Goal: Transaction & Acquisition: Book appointment/travel/reservation

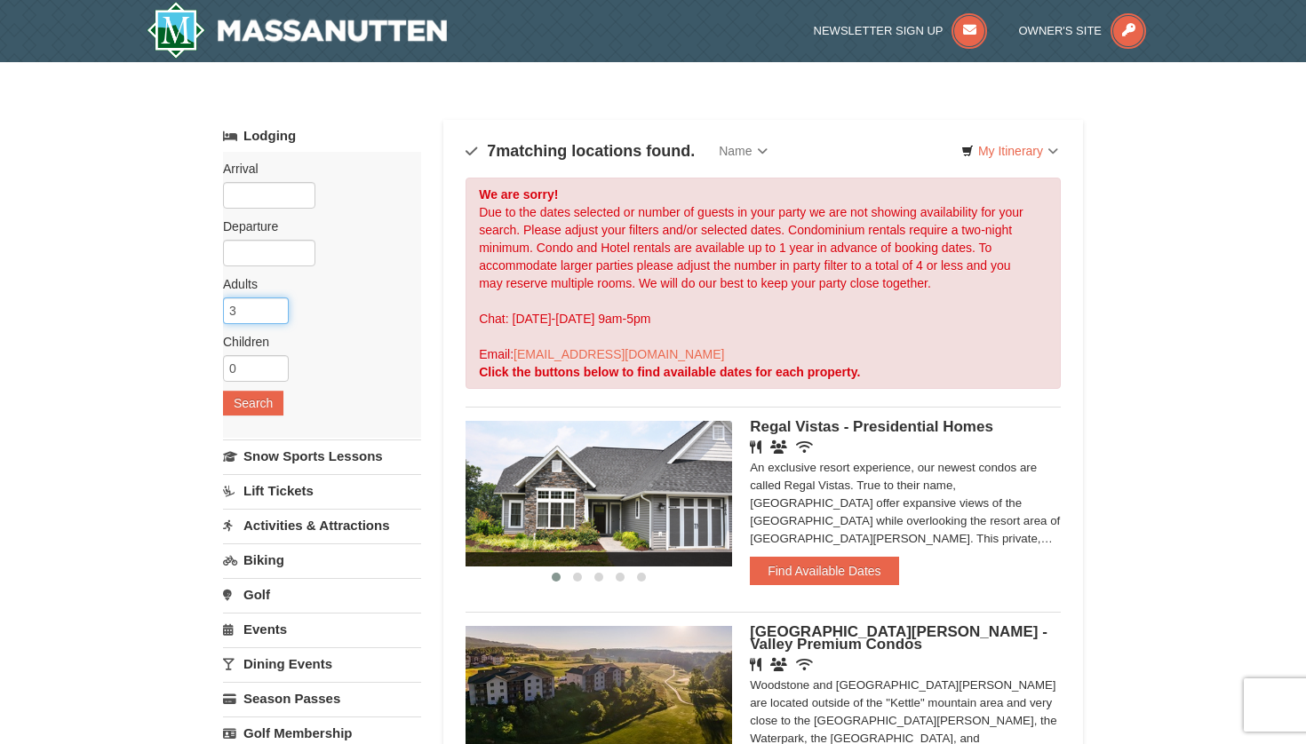
click at [274, 308] on input "3" at bounding box center [256, 311] width 66 height 27
type input "4"
click at [274, 308] on input "4" at bounding box center [256, 311] width 66 height 27
click at [259, 401] on button "Search" at bounding box center [253, 403] width 60 height 25
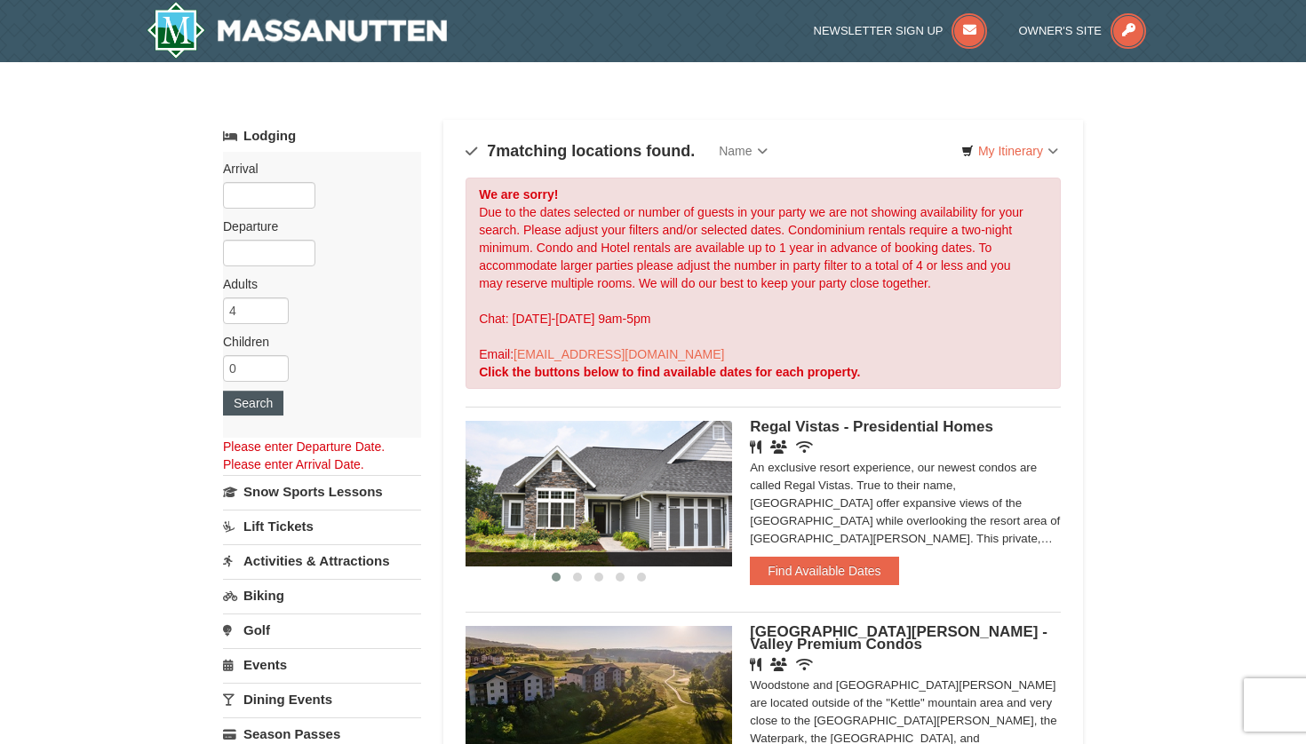
click at [257, 404] on button "Search" at bounding box center [253, 403] width 60 height 25
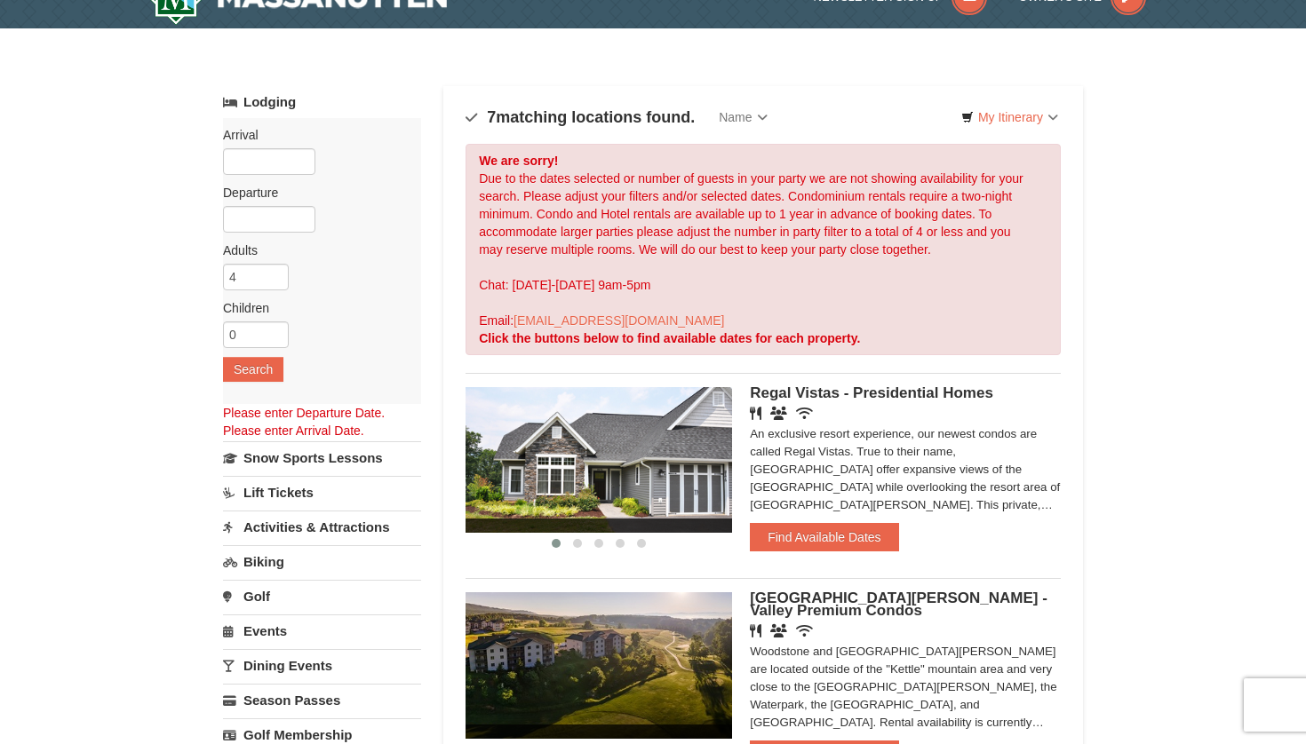
scroll to position [30, 0]
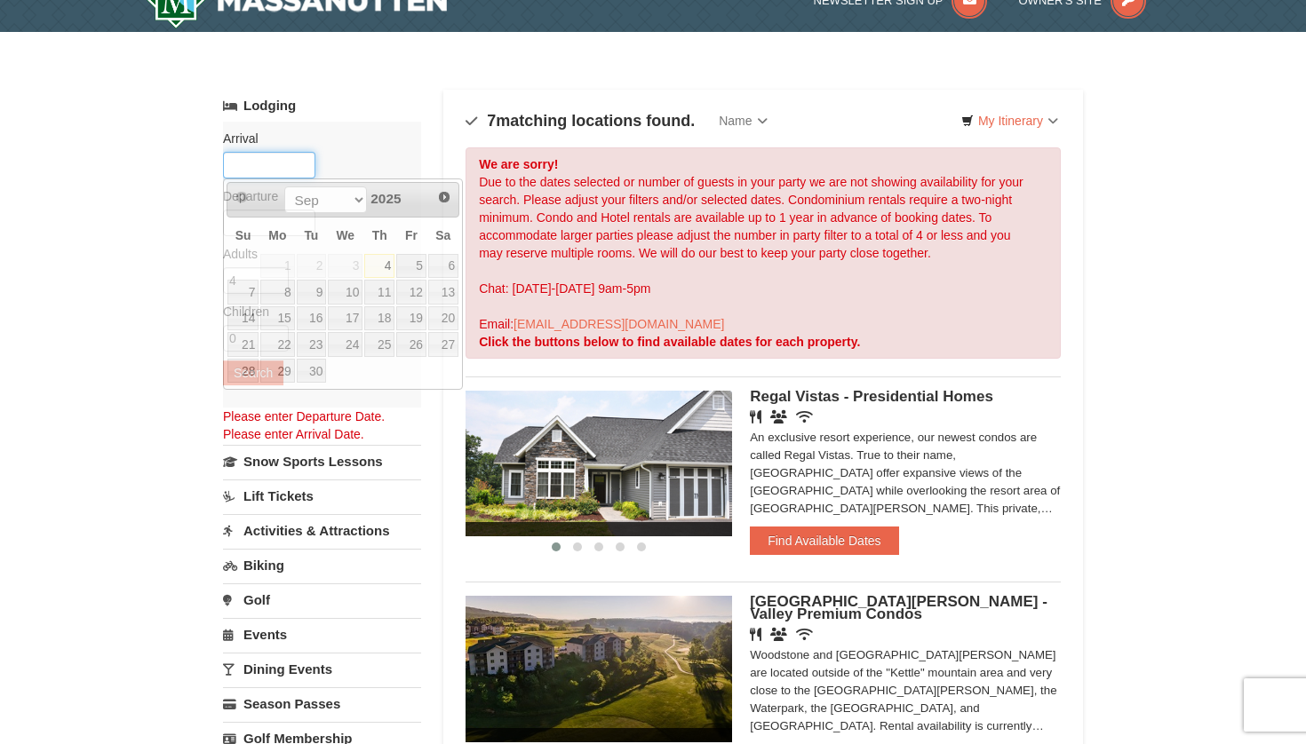
click at [250, 162] on input "text" at bounding box center [269, 165] width 92 height 27
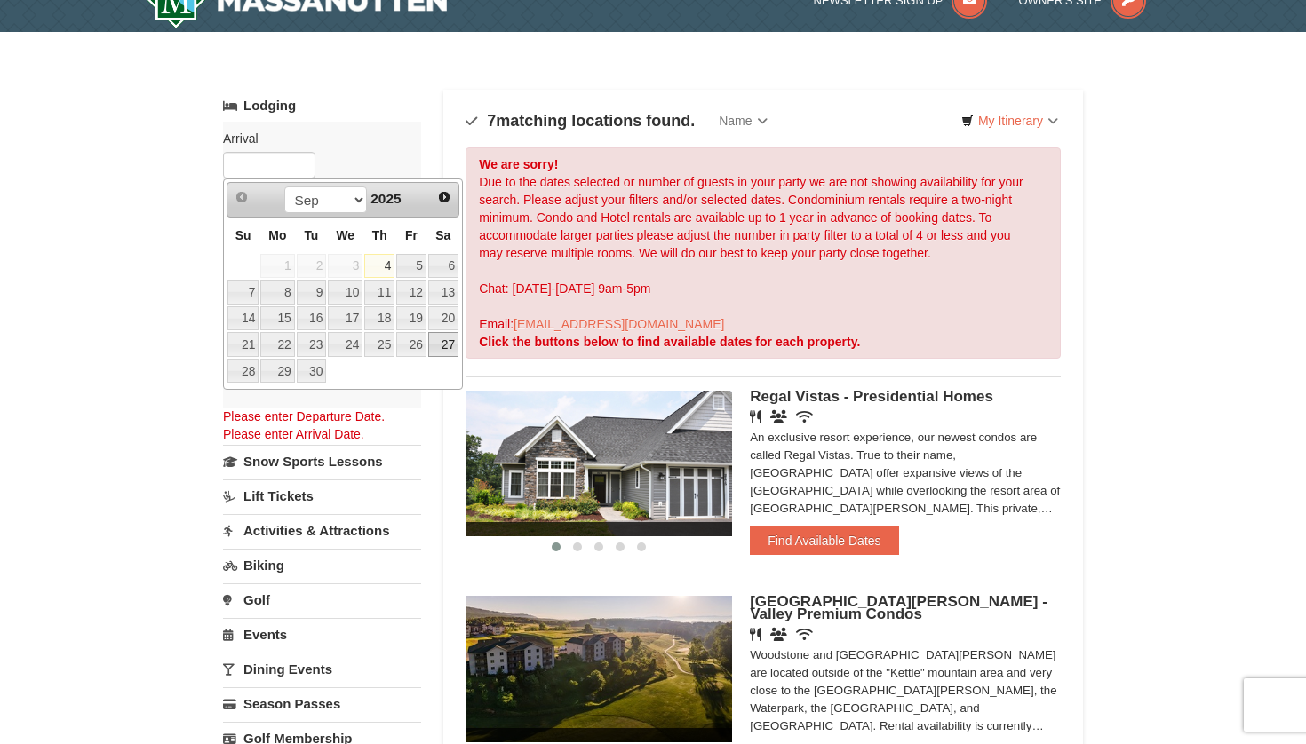
click at [436, 341] on link "27" at bounding box center [443, 344] width 30 height 25
type input "09/27/2025"
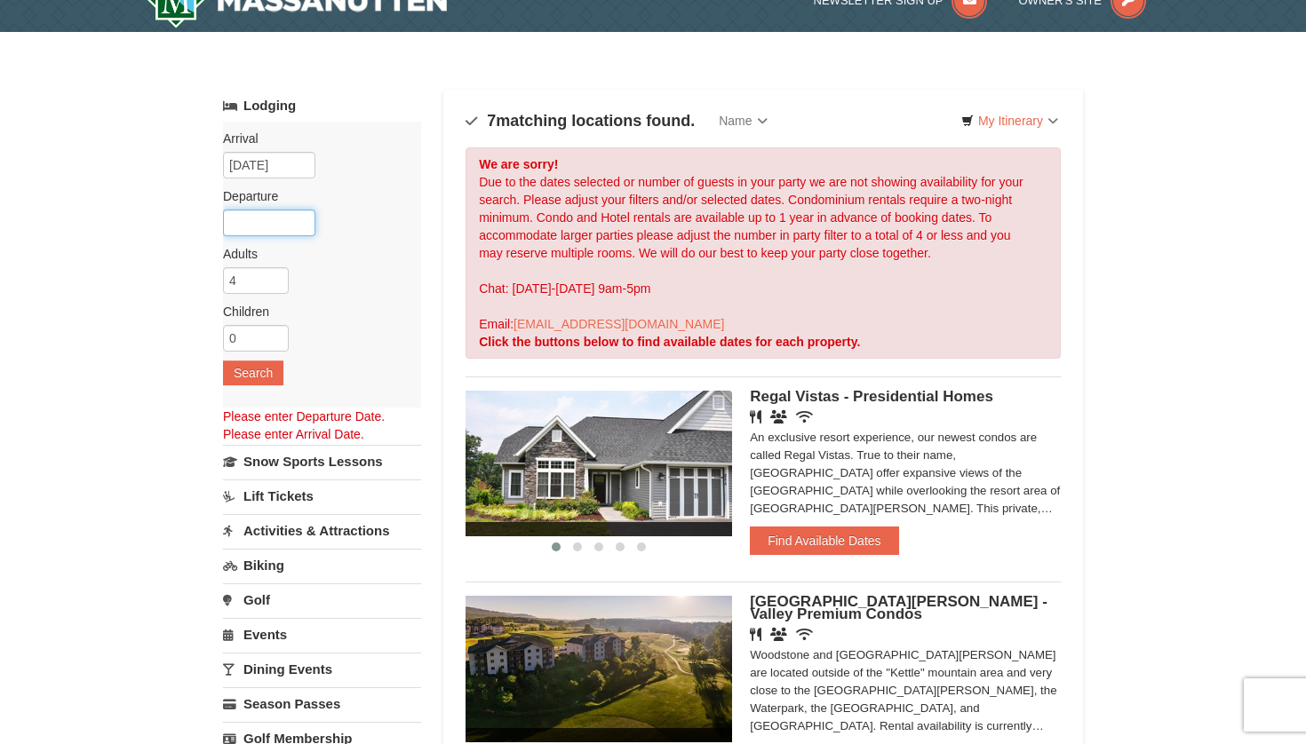
click at [284, 225] on input "text" at bounding box center [269, 223] width 92 height 27
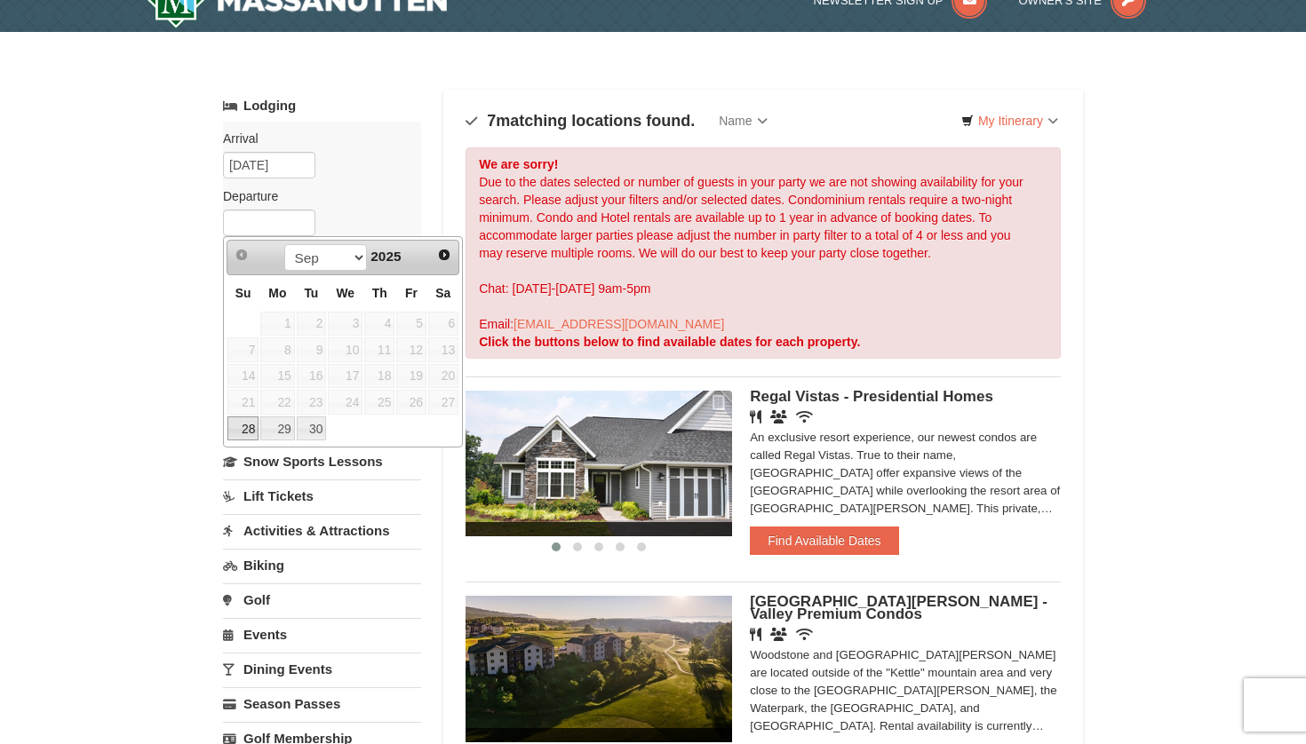
click at [236, 423] on link "28" at bounding box center [242, 429] width 31 height 25
type input "[DATE]"
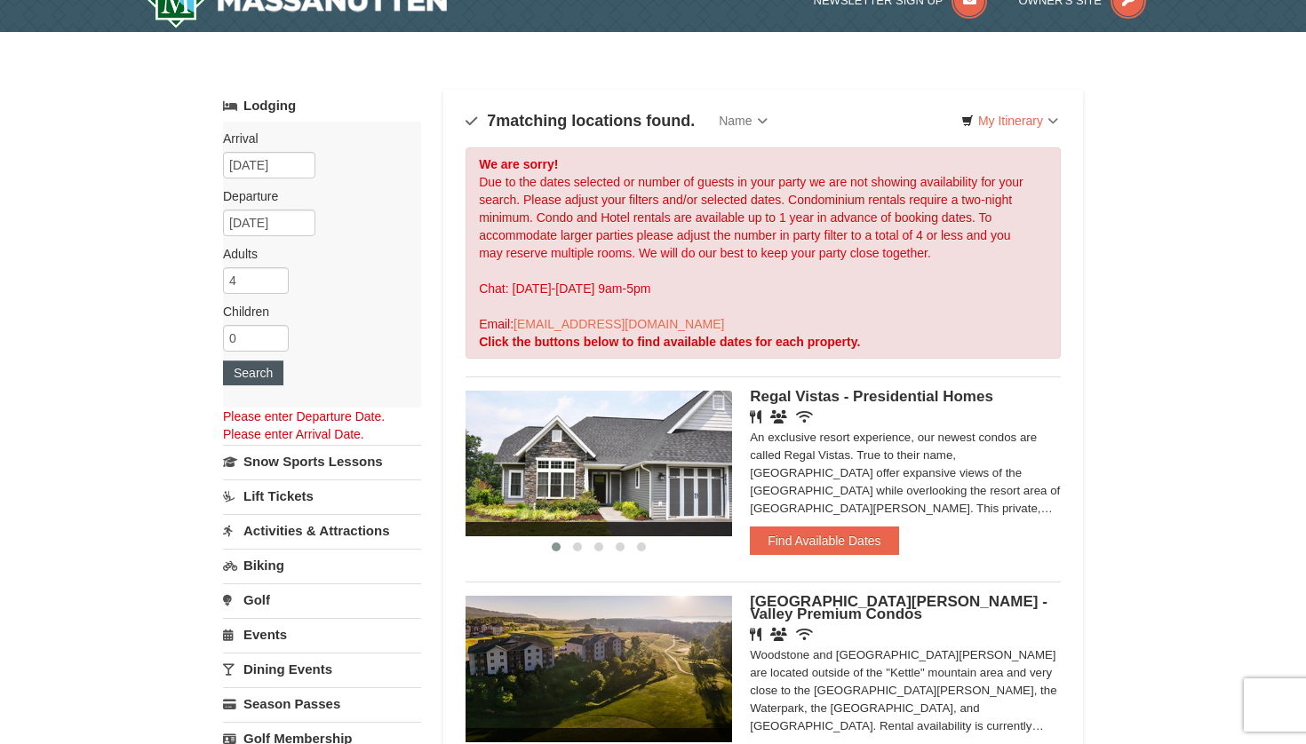
click at [242, 377] on button "Search" at bounding box center [253, 373] width 60 height 25
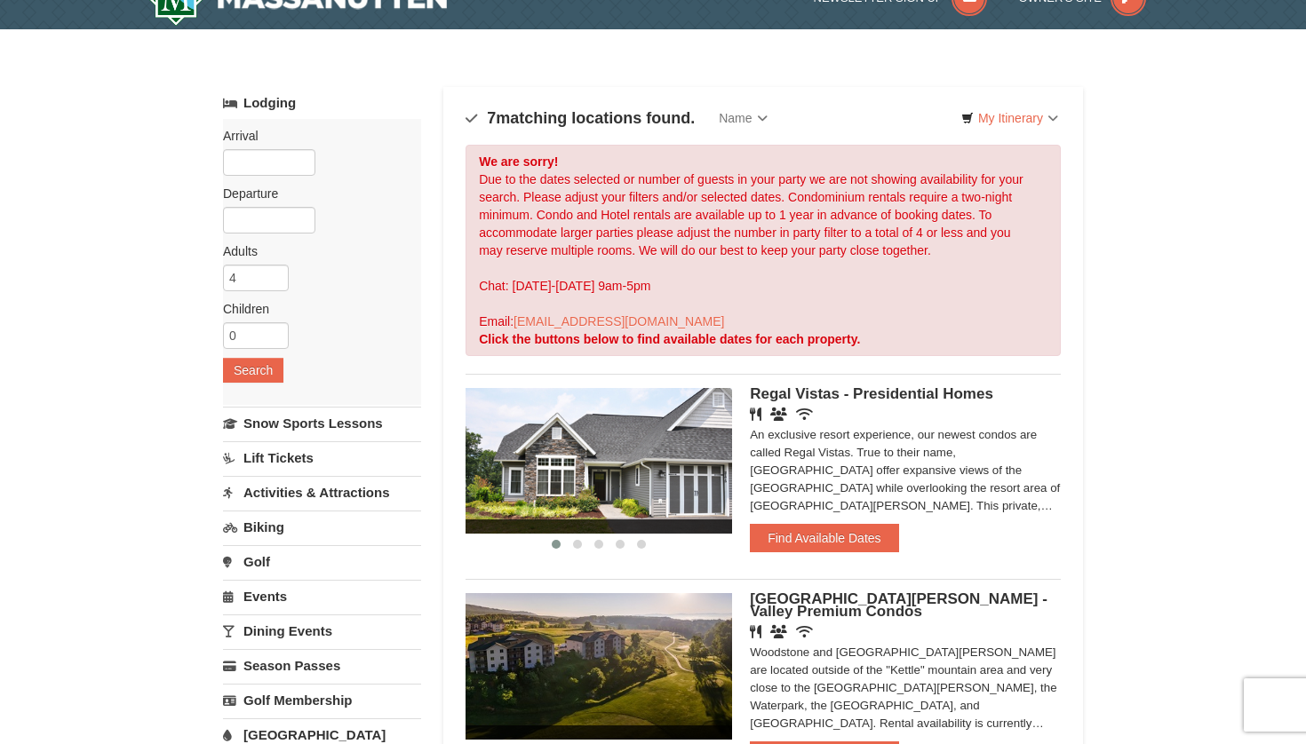
scroll to position [5, 0]
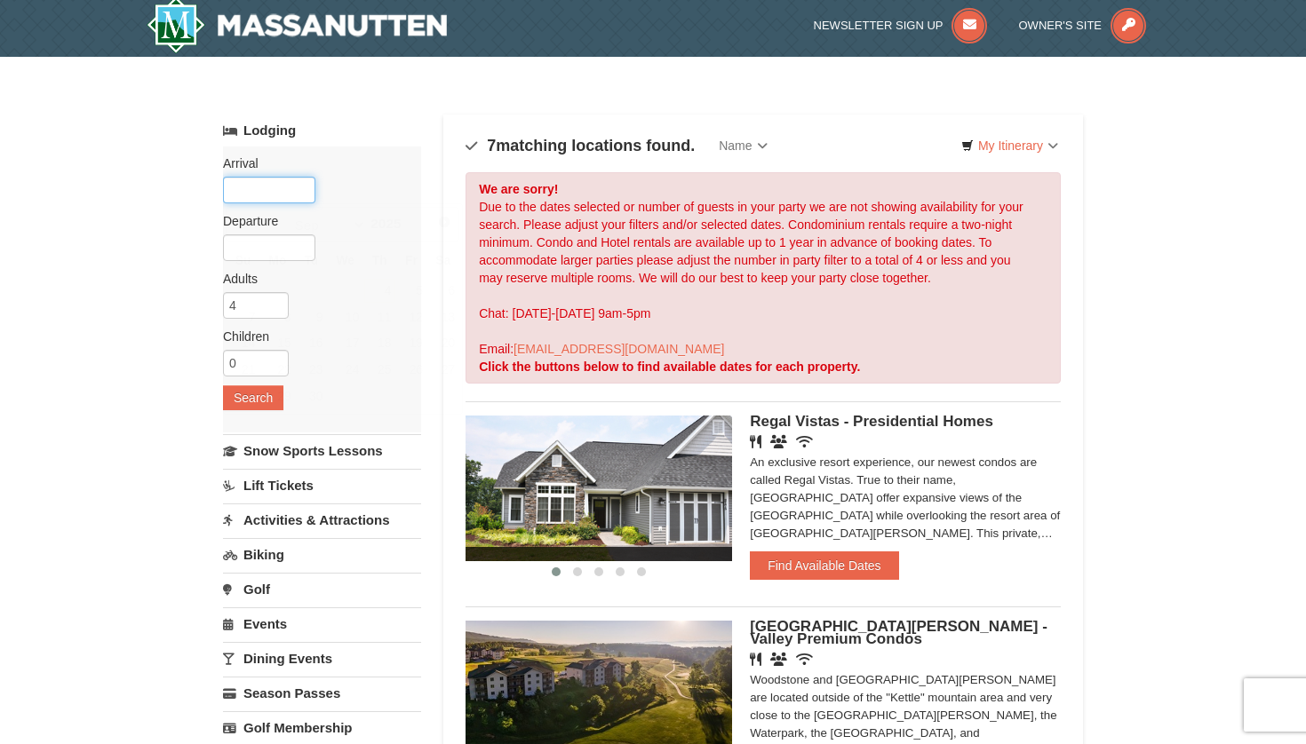
click at [265, 197] on input "text" at bounding box center [269, 190] width 92 height 27
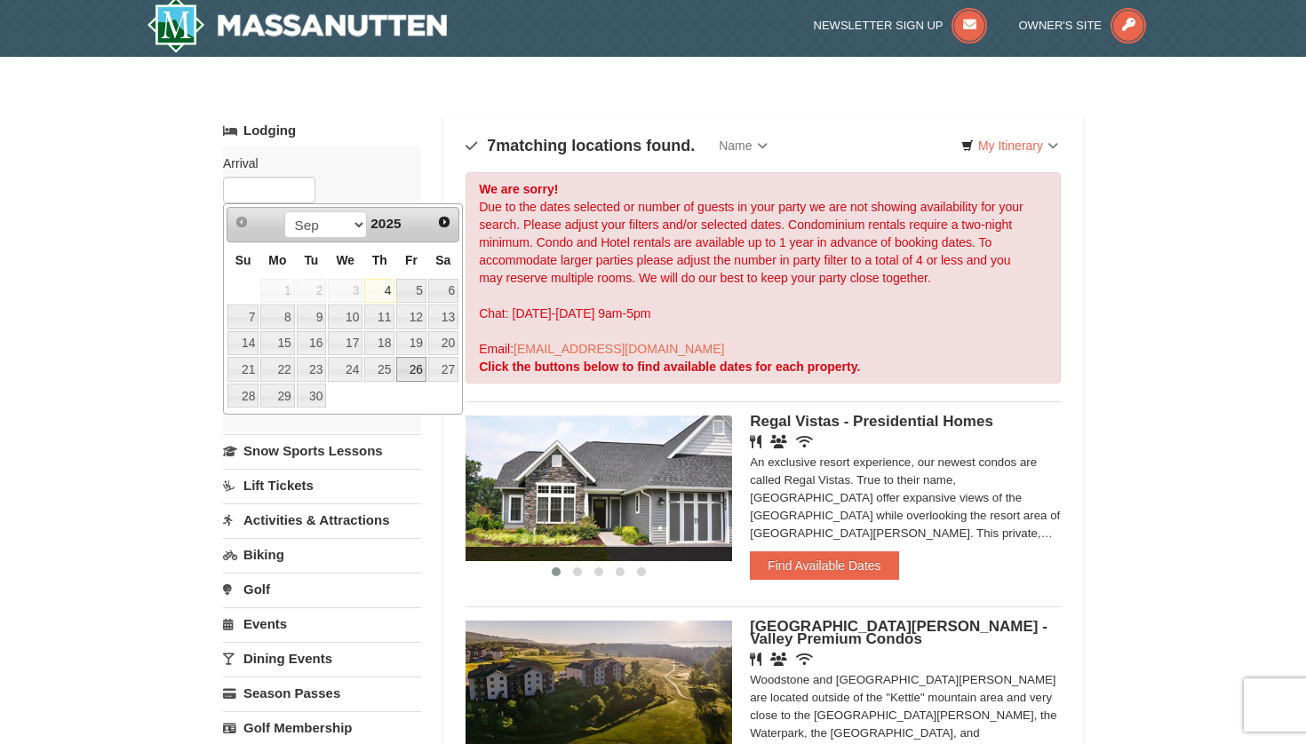
click at [416, 368] on link "26" at bounding box center [411, 369] width 30 height 25
type input "[DATE]"
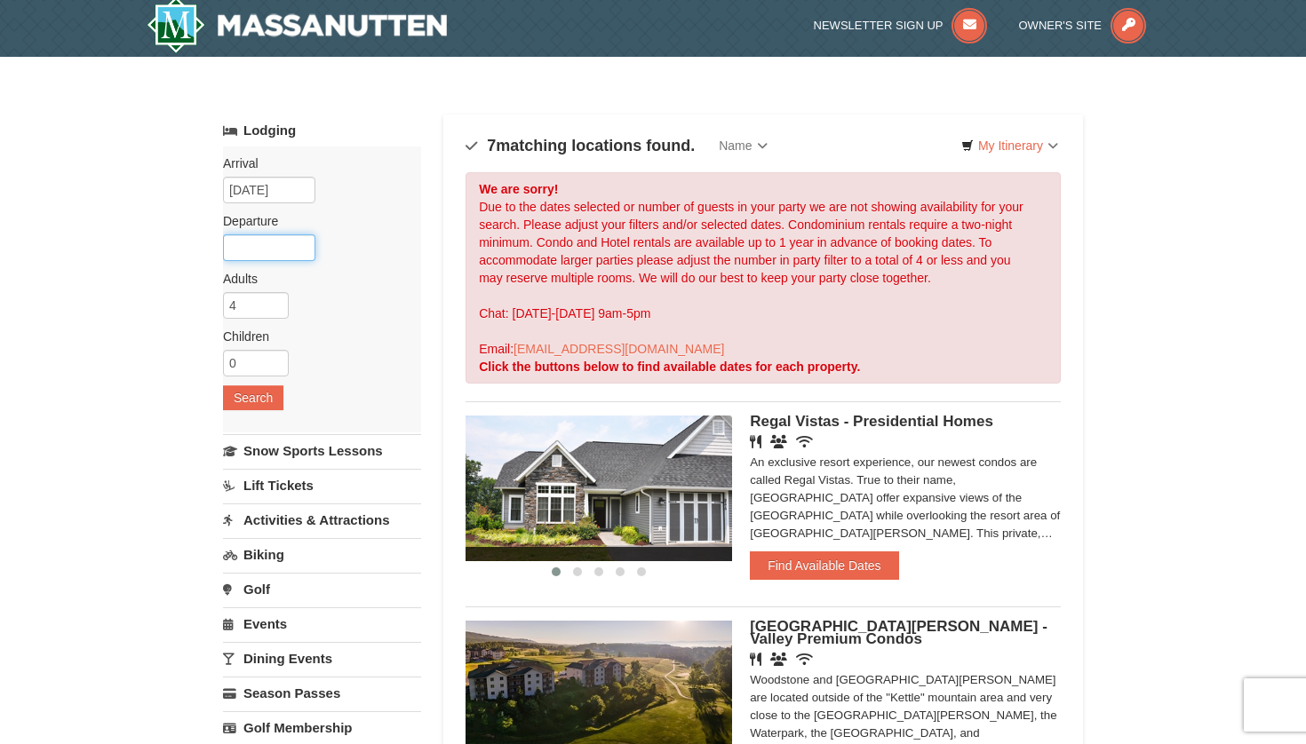
click at [297, 250] on input "text" at bounding box center [269, 247] width 92 height 27
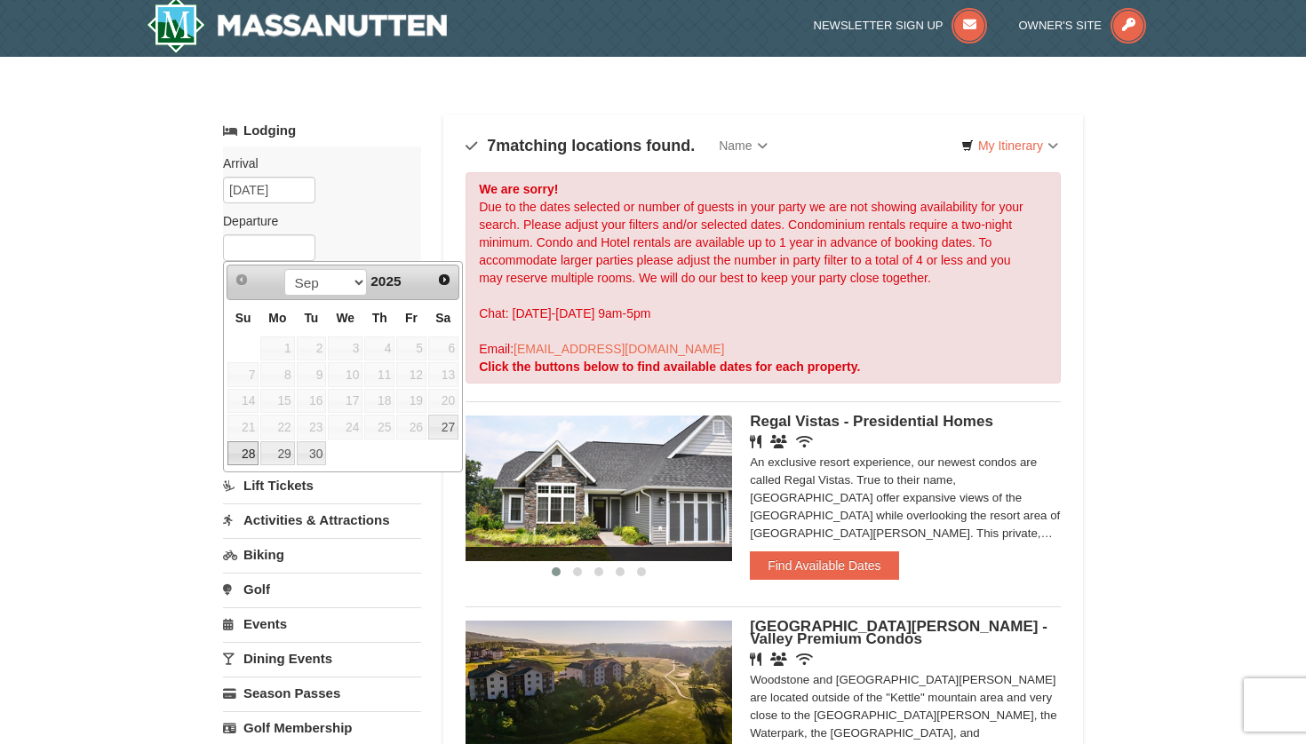
click at [244, 447] on link "28" at bounding box center [242, 453] width 31 height 25
type input "[DATE]"
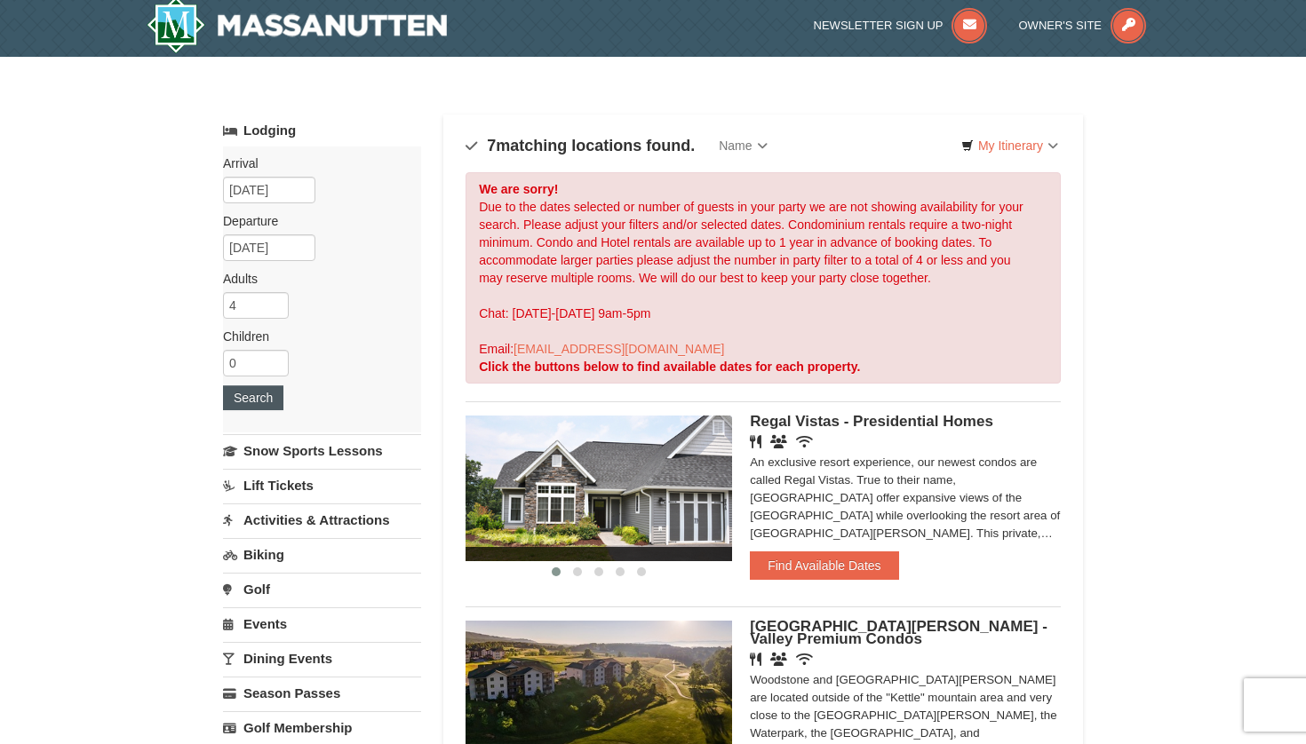
click at [239, 402] on button "Search" at bounding box center [253, 397] width 60 height 25
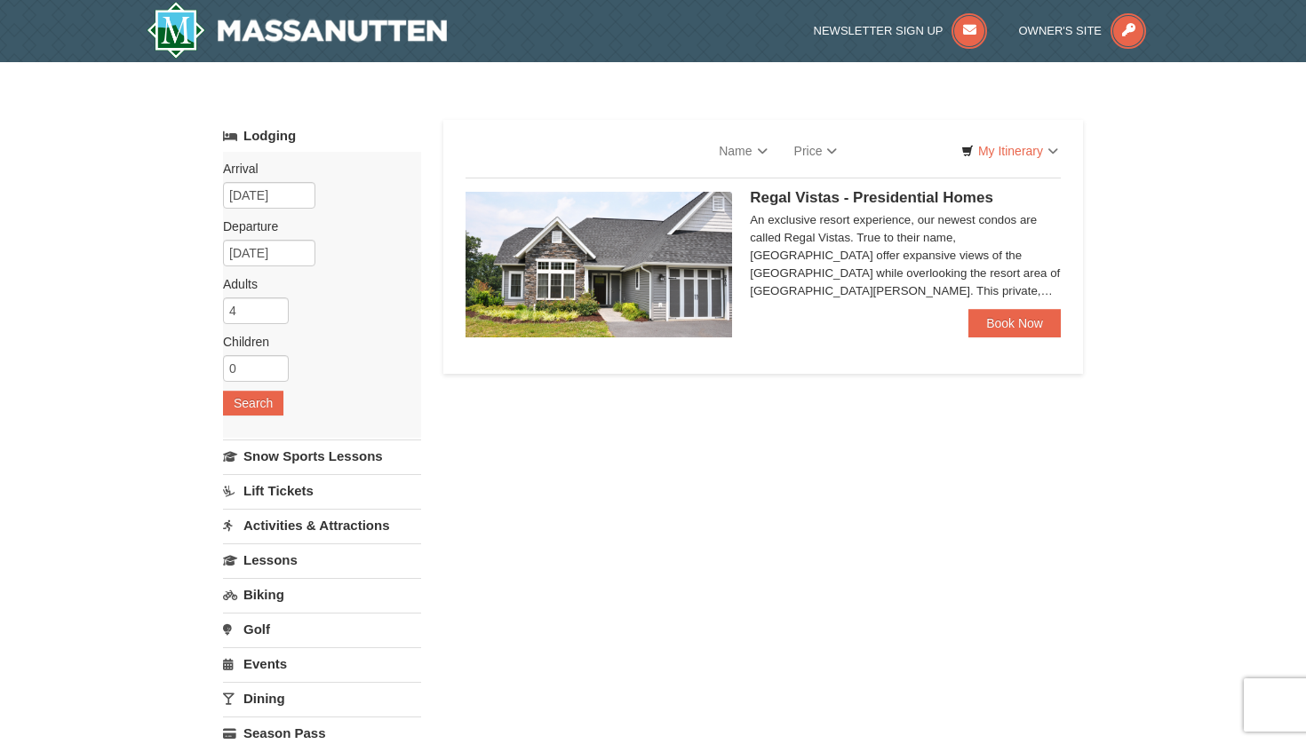
select select "9"
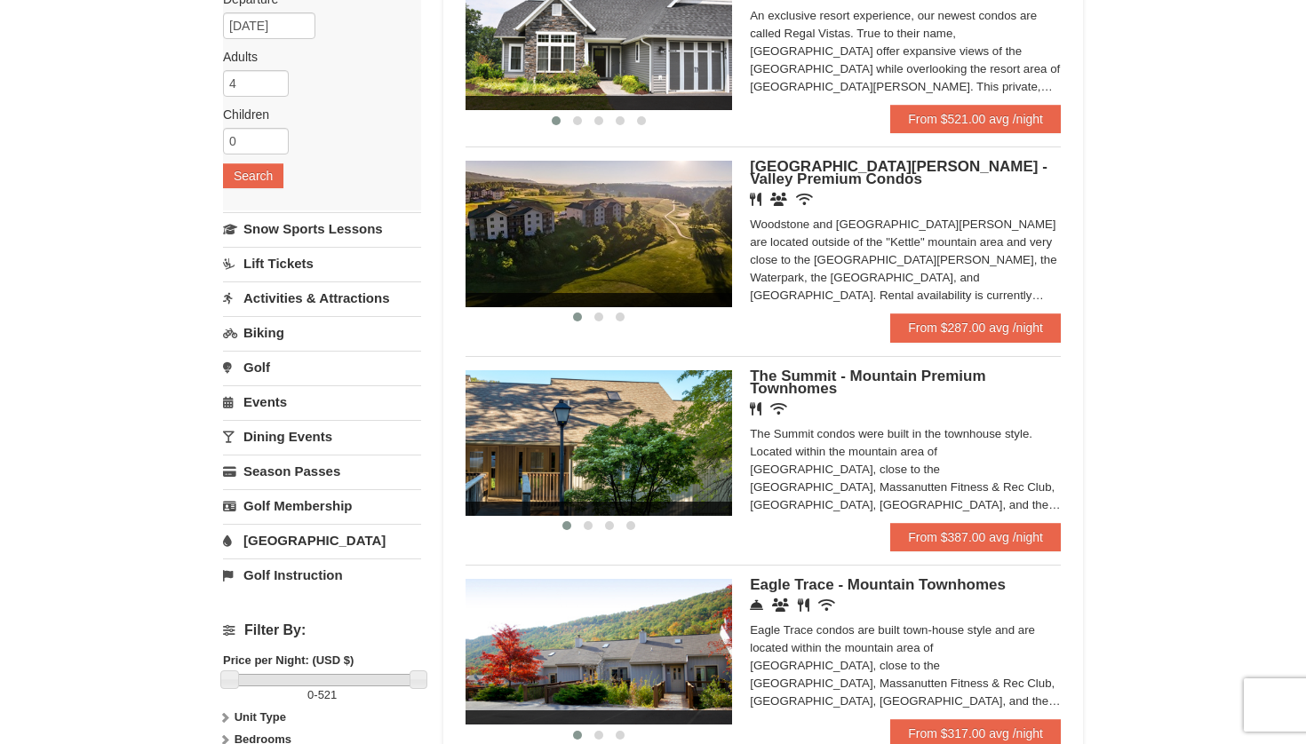
scroll to position [236, 0]
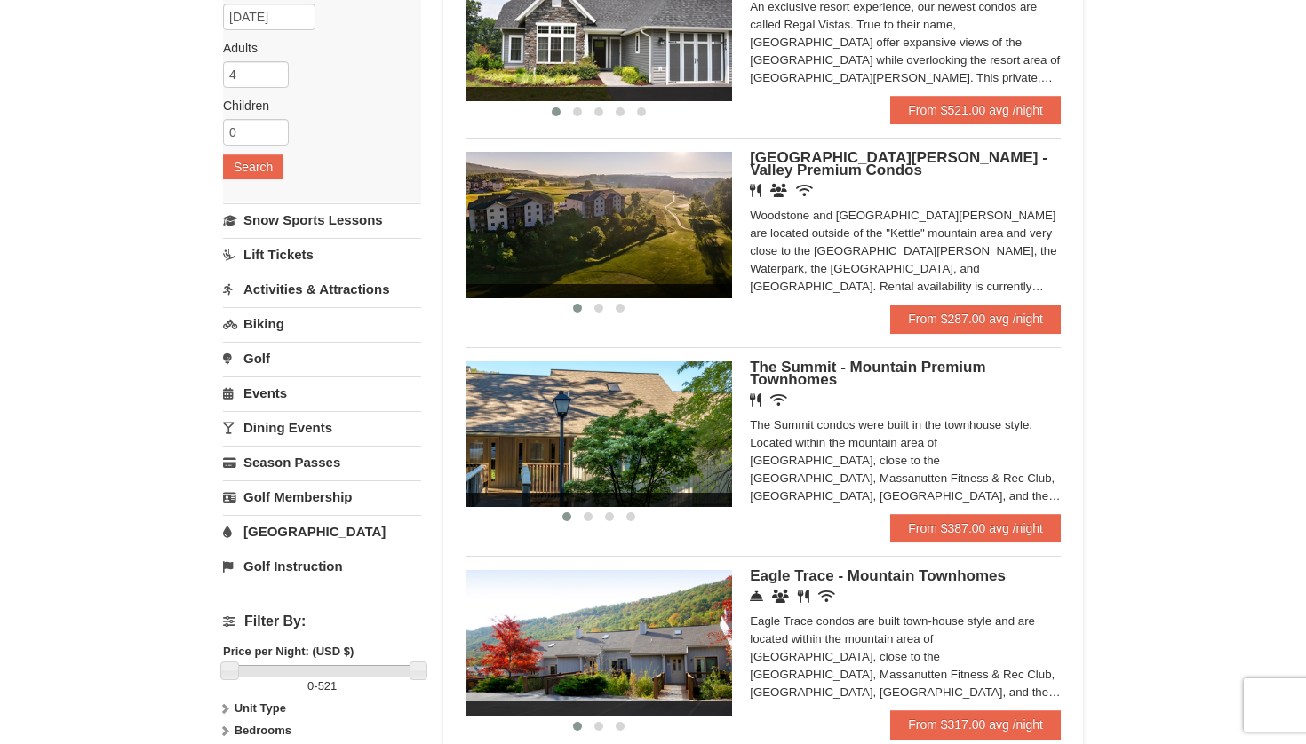
click at [875, 159] on span "[GEOGRAPHIC_DATA][PERSON_NAME] - Valley Premium Condos" at bounding box center [899, 163] width 298 height 29
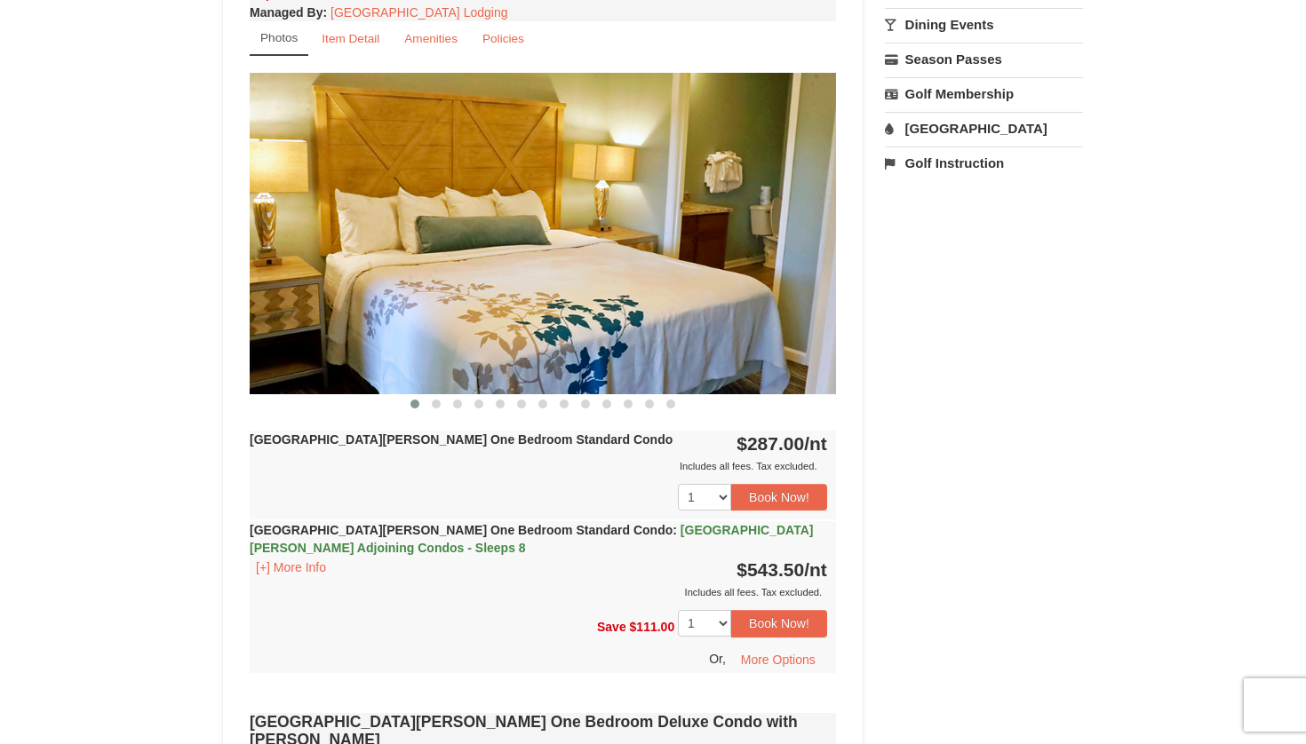
scroll to position [671, 0]
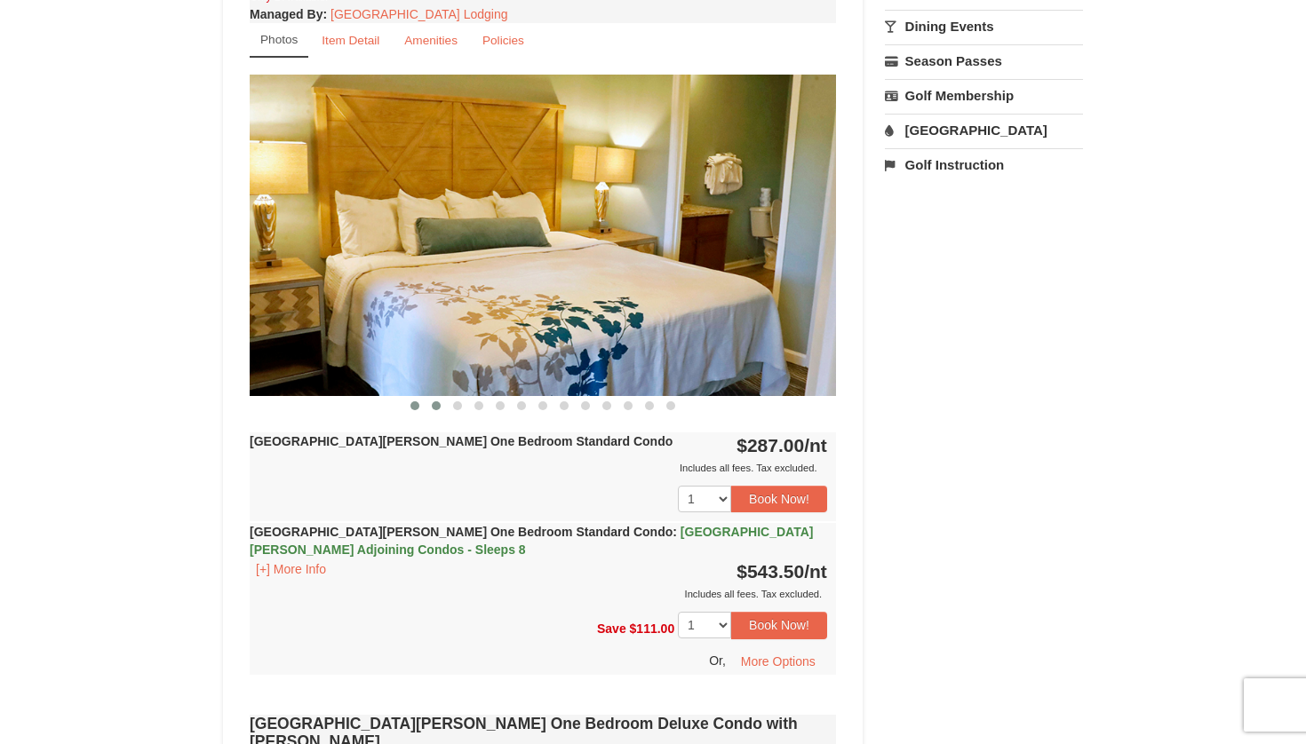
click at [436, 408] on span at bounding box center [436, 405] width 9 height 9
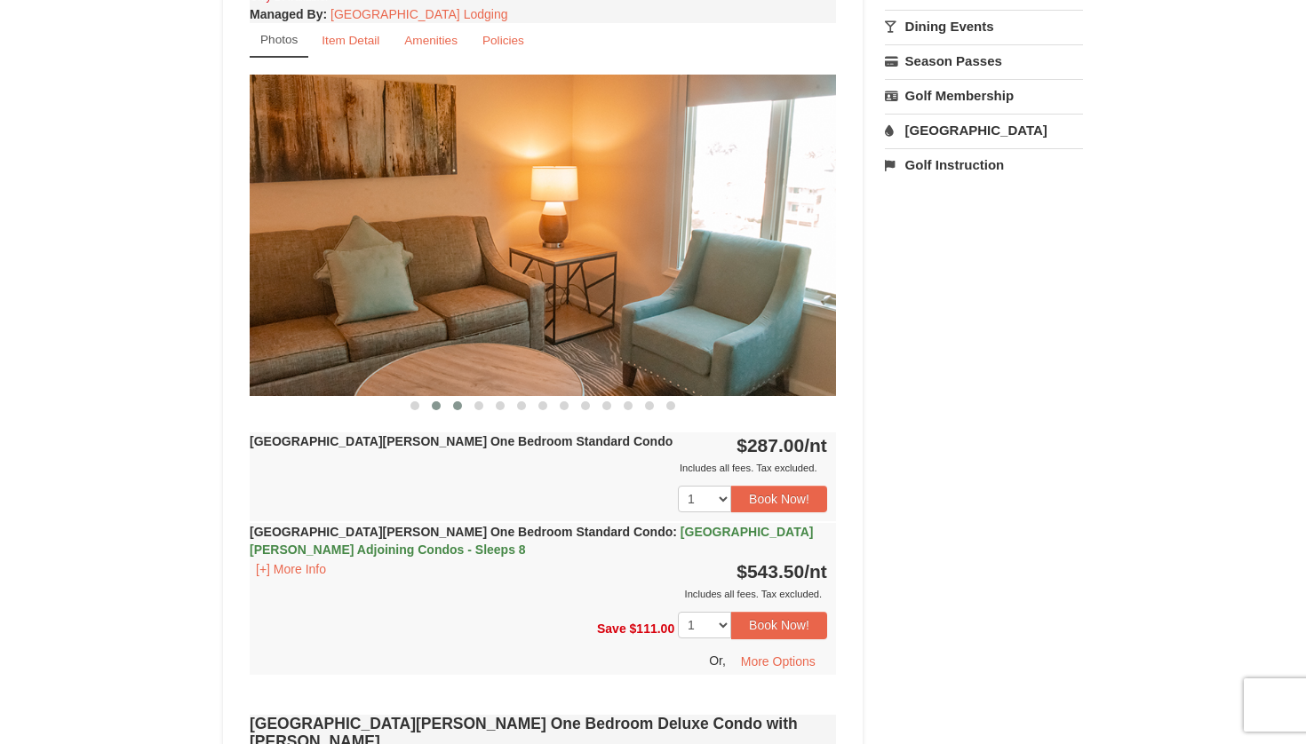
click at [455, 408] on span at bounding box center [457, 405] width 9 height 9
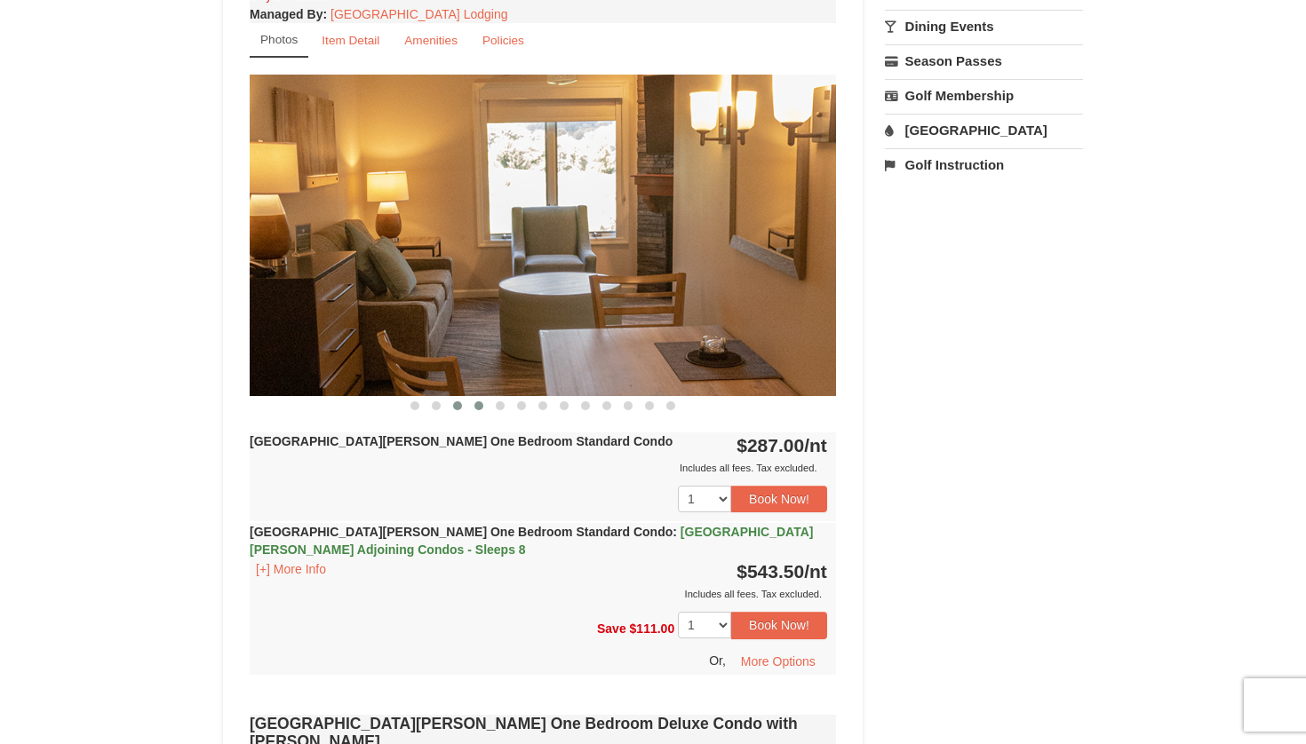
click at [475, 409] on span at bounding box center [478, 405] width 9 height 9
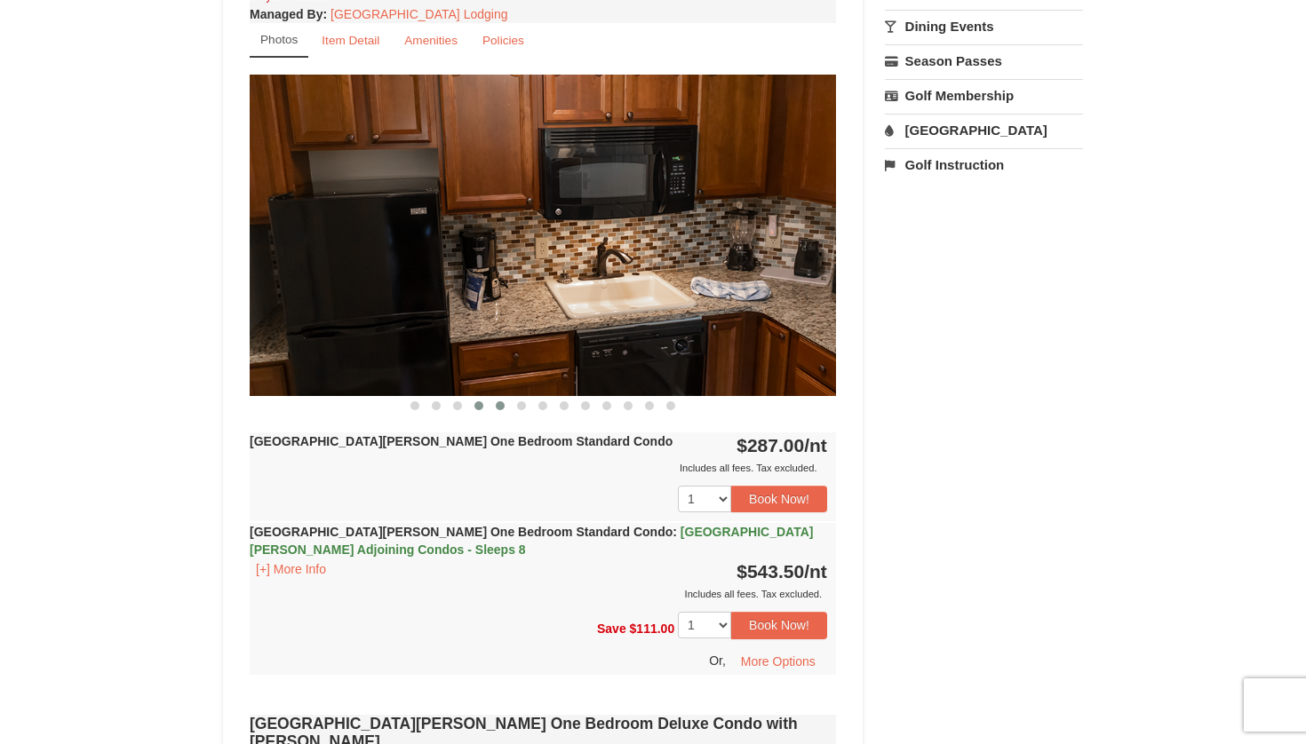
click at [504, 411] on button at bounding box center [499, 406] width 21 height 18
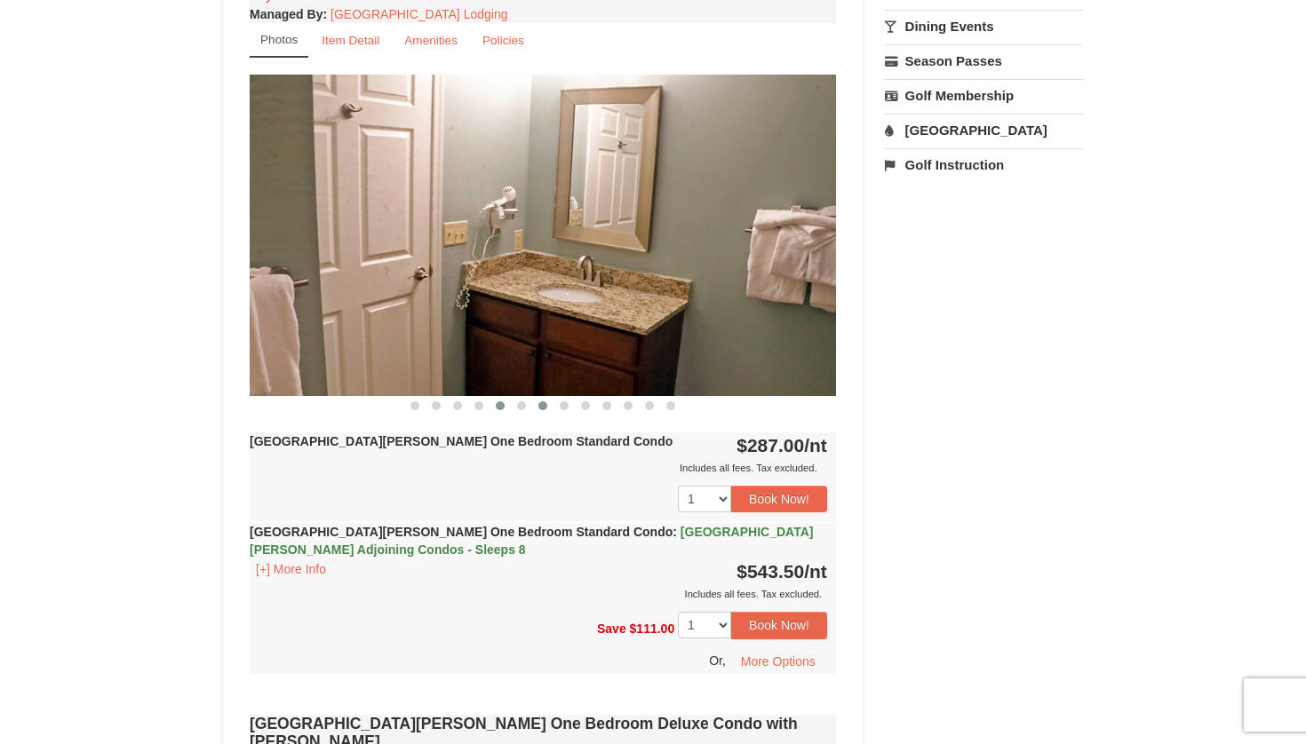
click at [532, 411] on button at bounding box center [542, 406] width 21 height 18
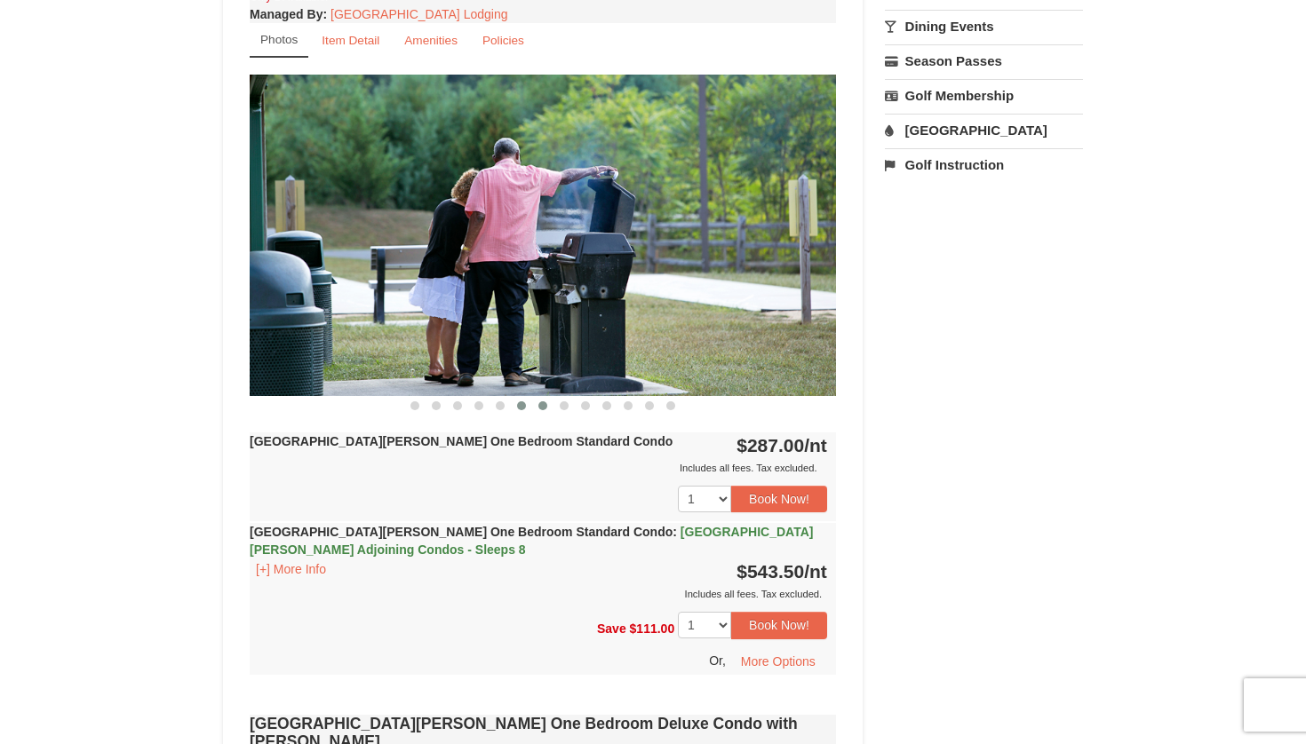
click at [524, 409] on span at bounding box center [521, 405] width 9 height 9
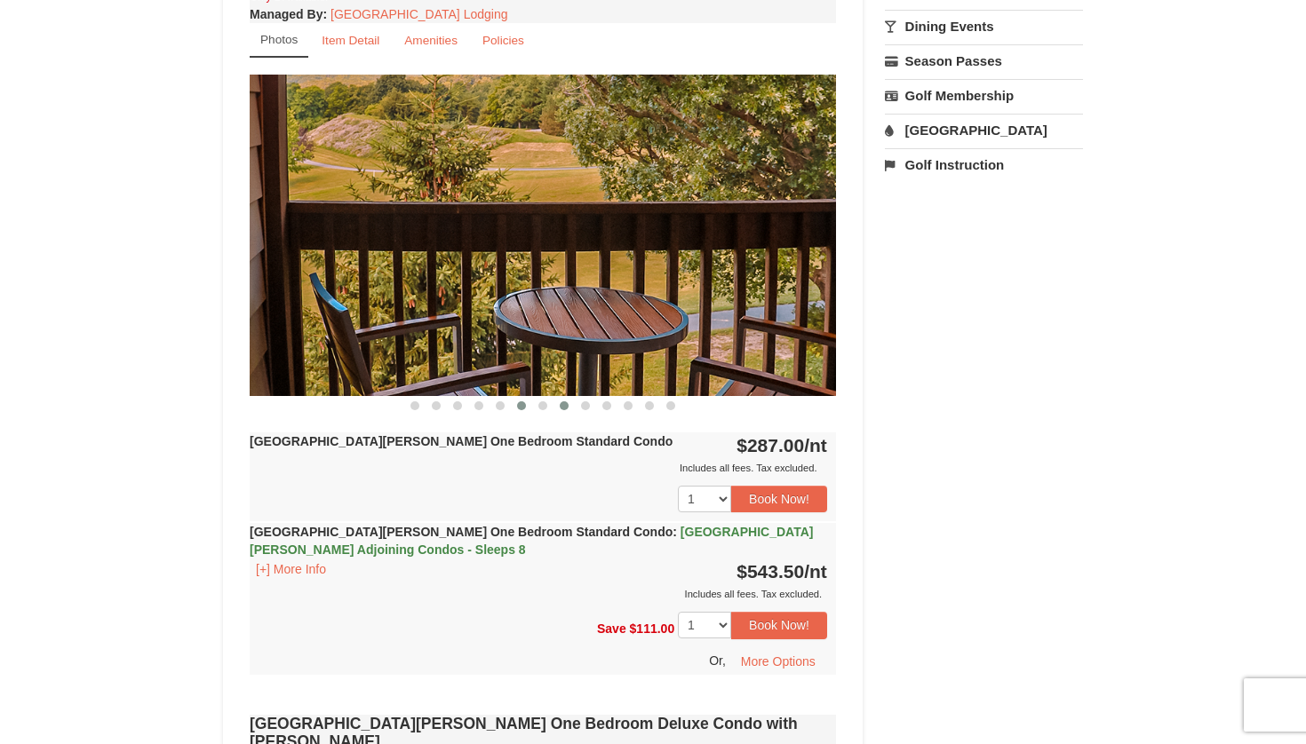
click at [562, 410] on span at bounding box center [564, 405] width 9 height 9
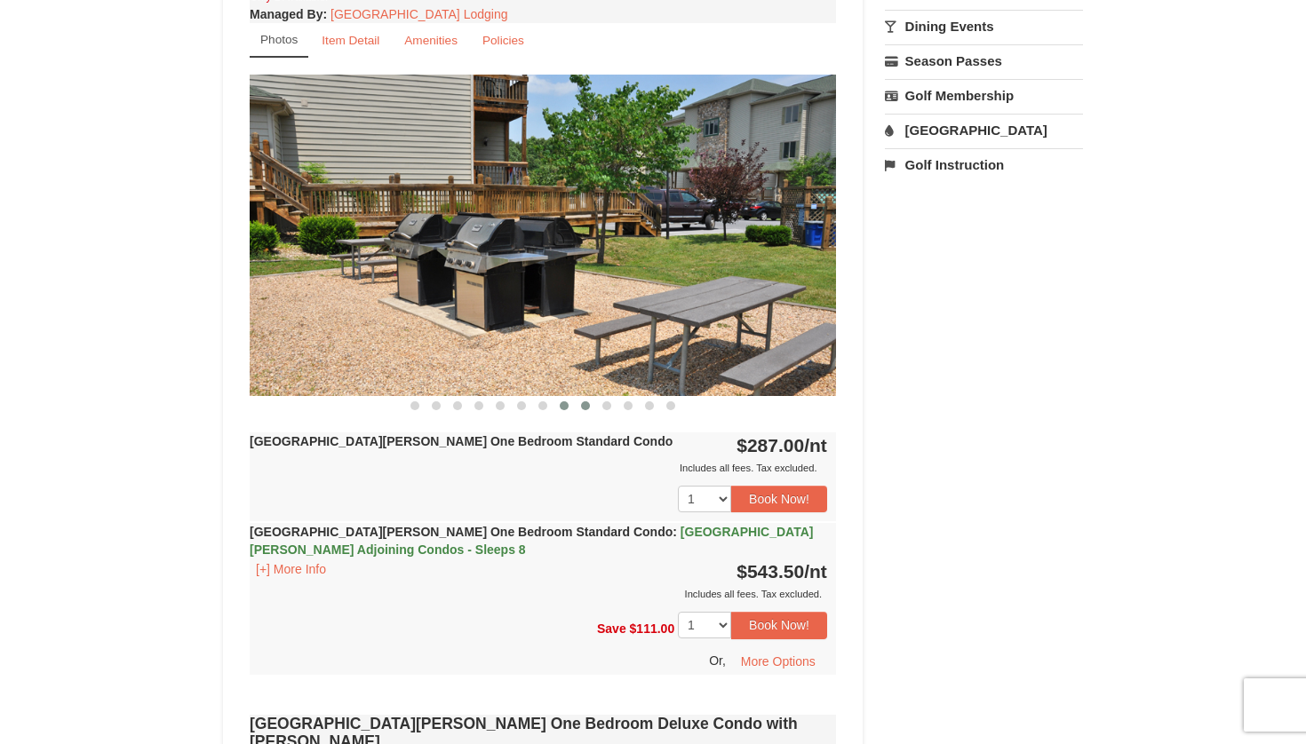
click at [592, 410] on button at bounding box center [585, 406] width 21 height 18
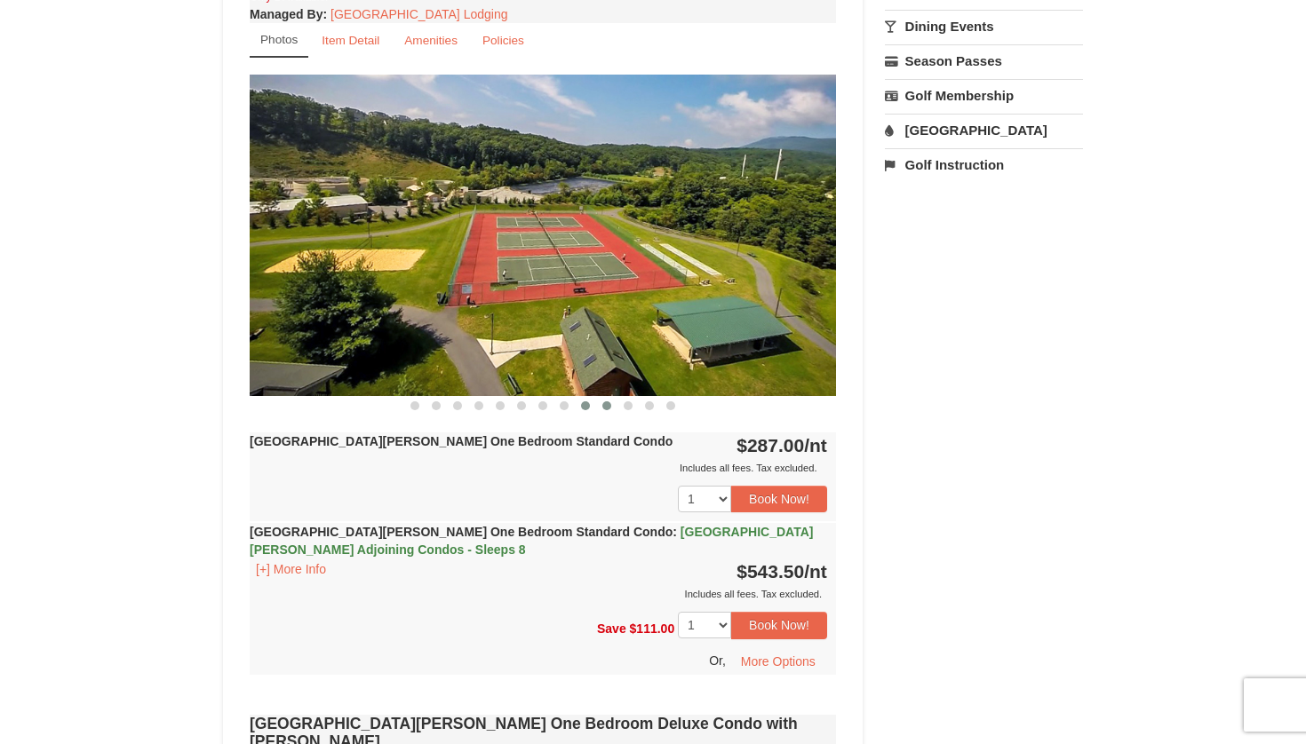
click at [603, 411] on button at bounding box center [606, 406] width 21 height 18
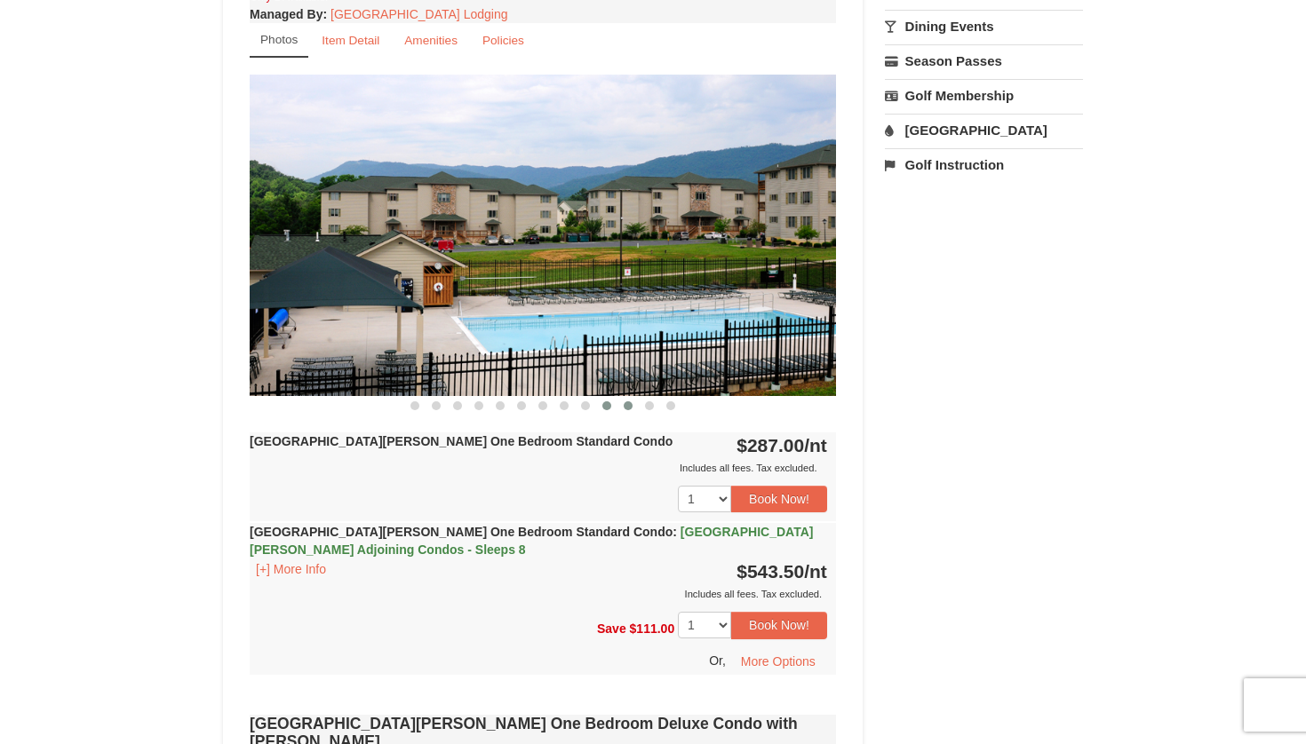
click at [622, 411] on button at bounding box center [627, 406] width 21 height 18
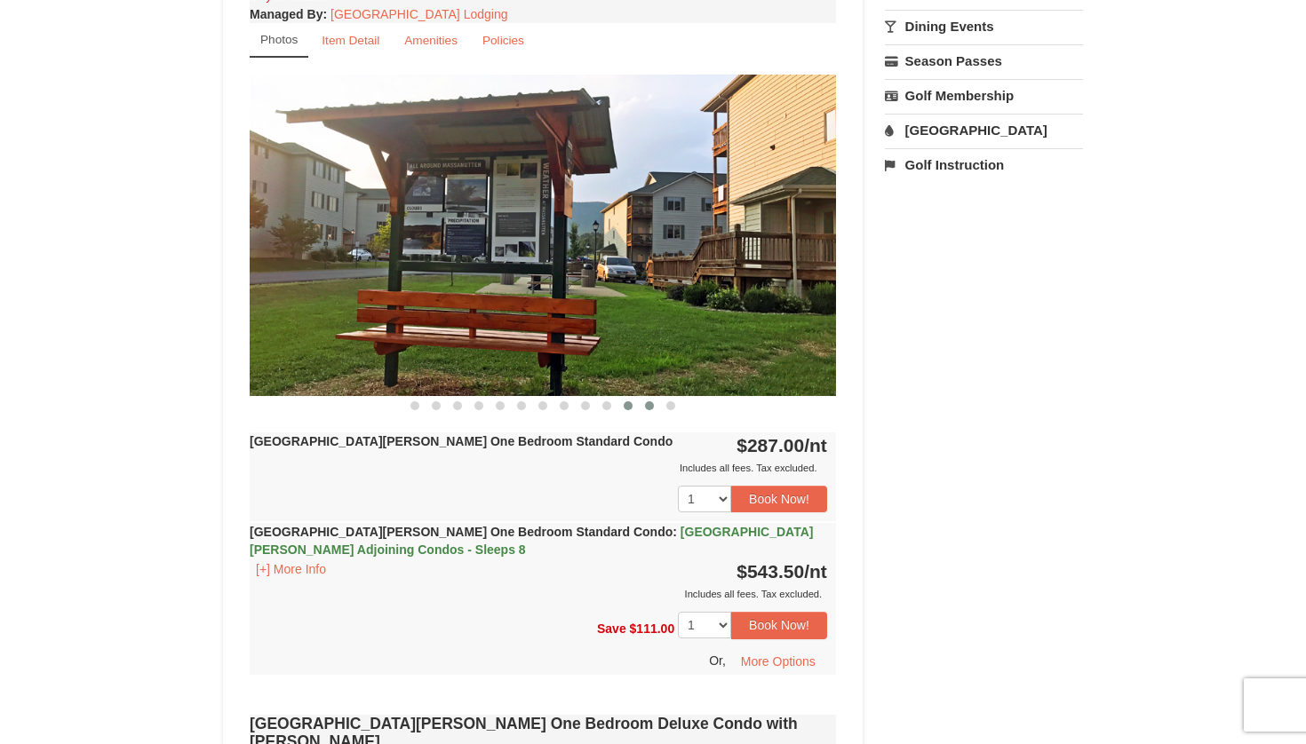
click at [652, 411] on button at bounding box center [649, 406] width 21 height 18
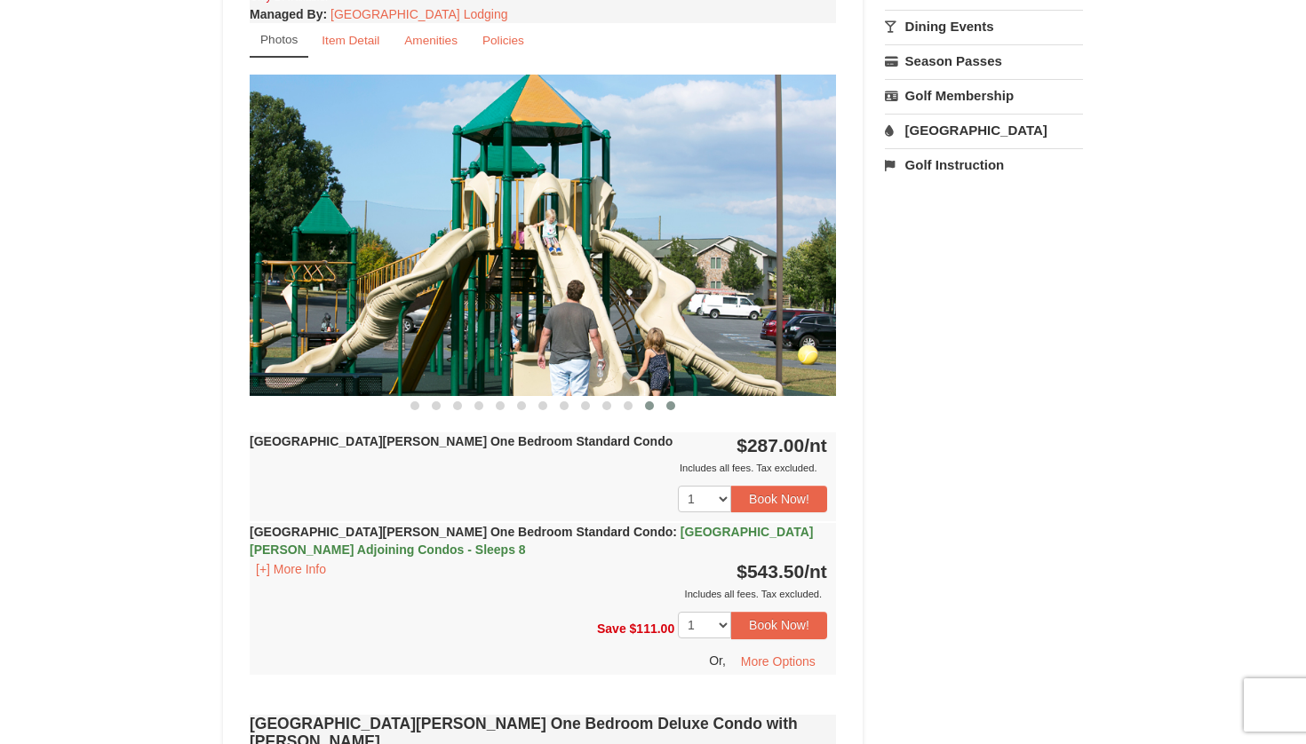
click at [668, 410] on button at bounding box center [670, 406] width 21 height 18
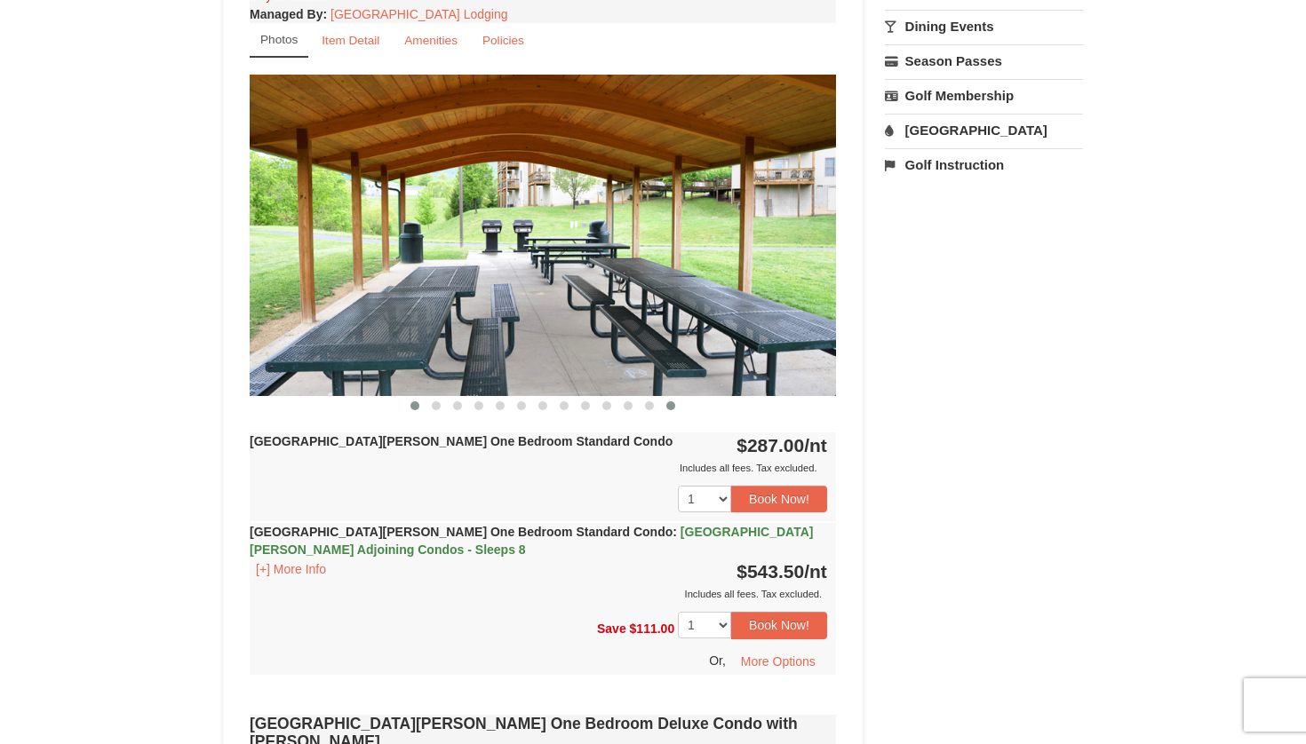
click at [414, 411] on button at bounding box center [414, 406] width 21 height 18
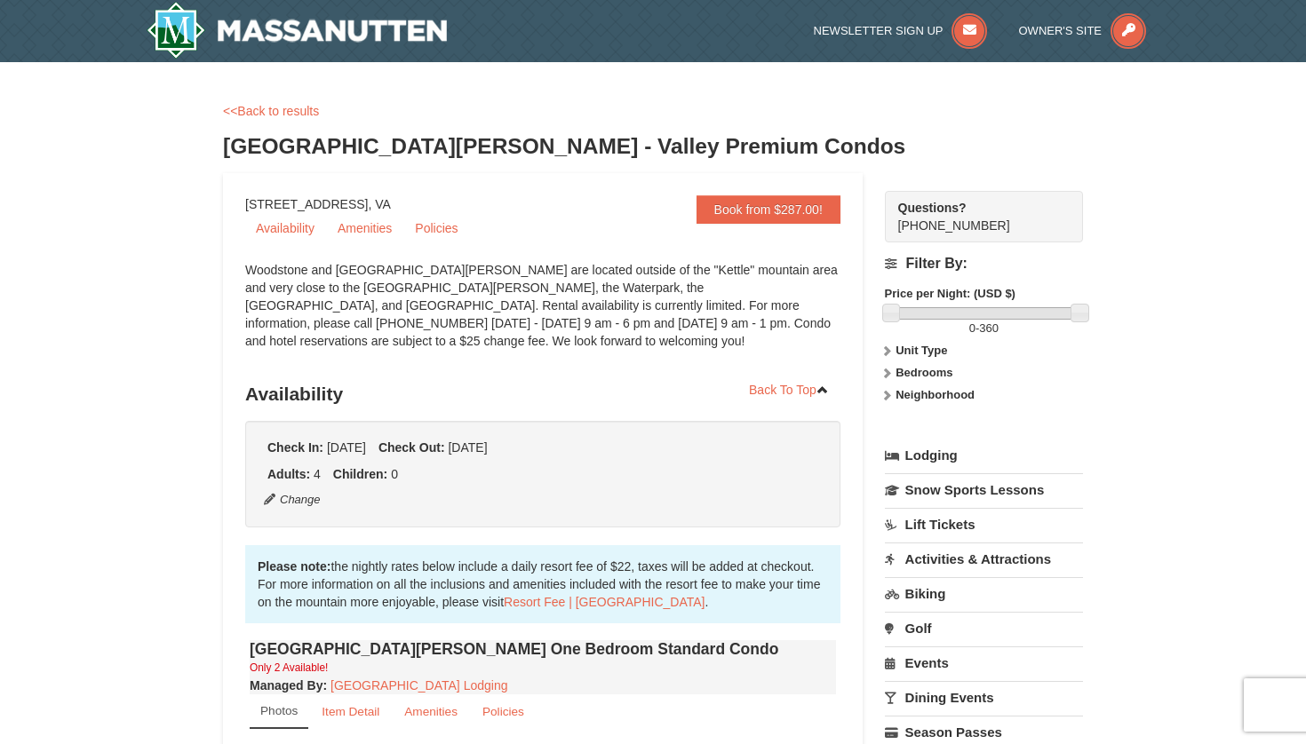
scroll to position [0, 0]
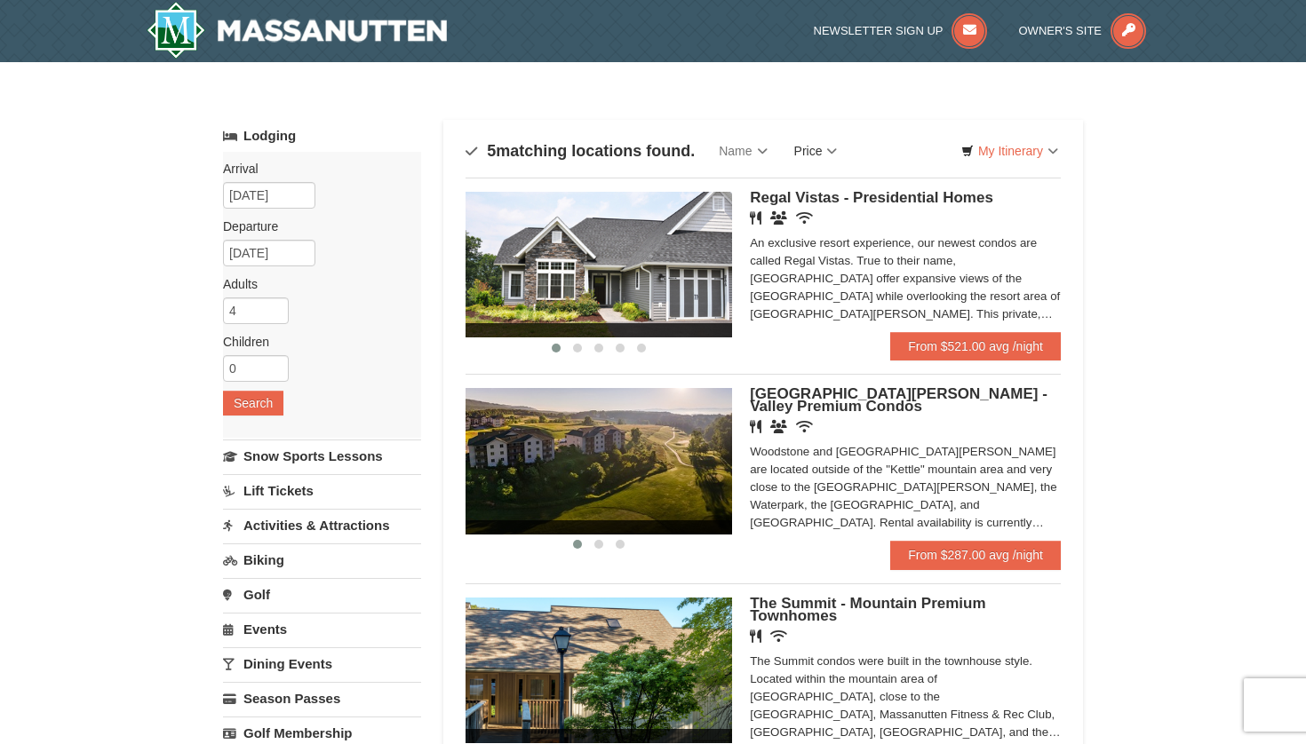
click at [839, 147] on link "Price" at bounding box center [816, 151] width 70 height 36
click at [840, 186] on link "Price (Low to High)" at bounding box center [853, 187] width 142 height 23
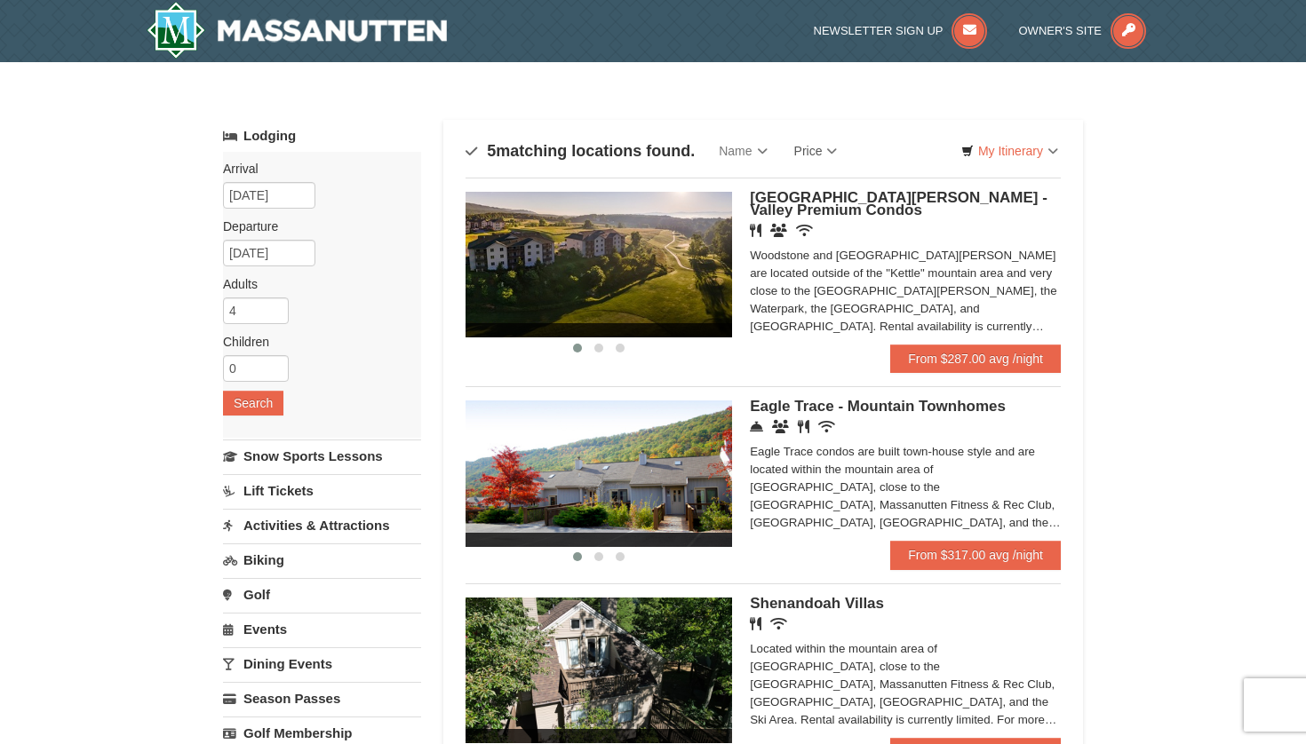
click at [774, 212] on span "[GEOGRAPHIC_DATA][PERSON_NAME] - Valley Premium Condos" at bounding box center [899, 203] width 298 height 29
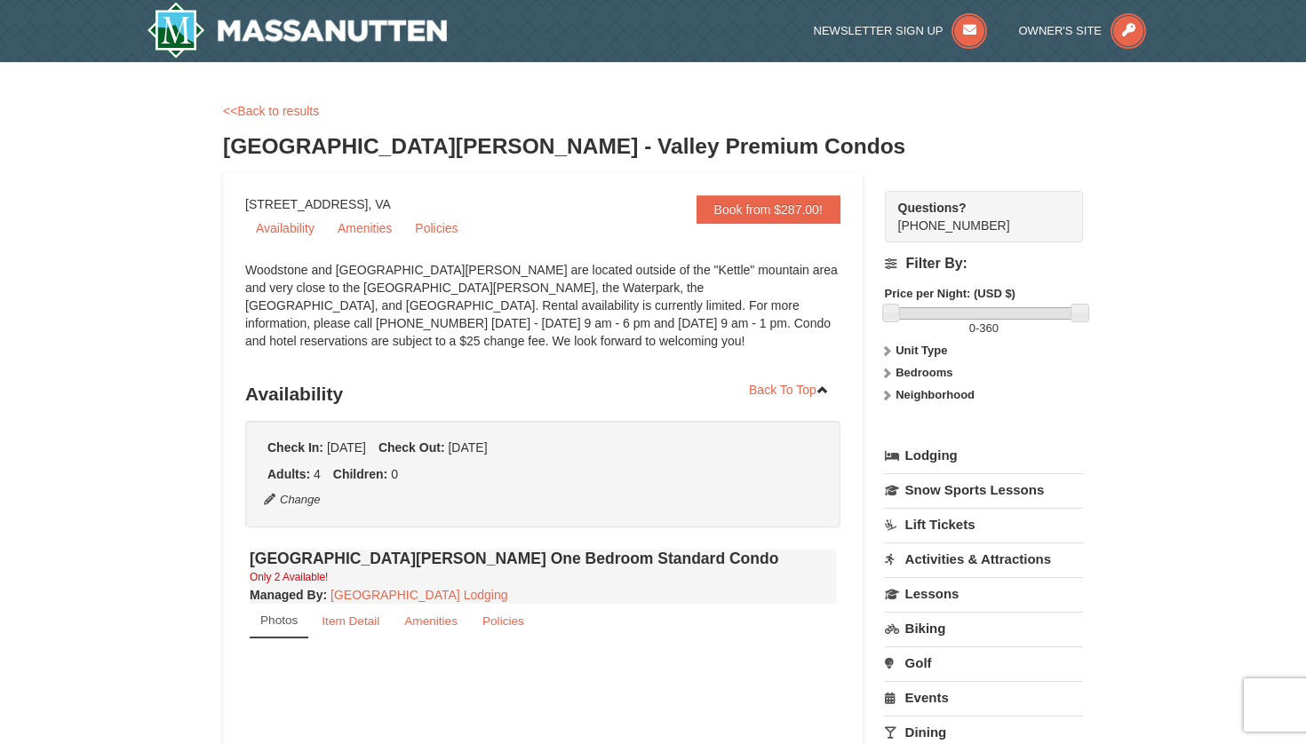
select select "9"
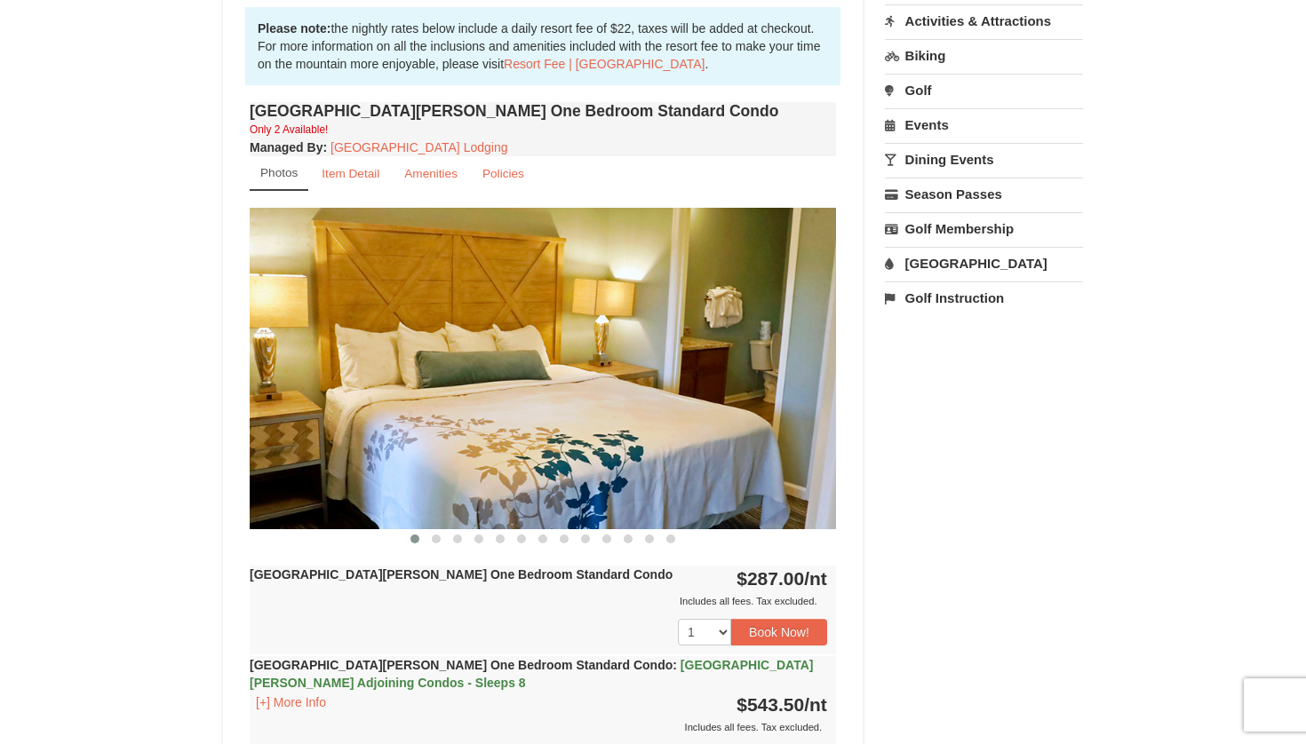
scroll to position [548, 0]
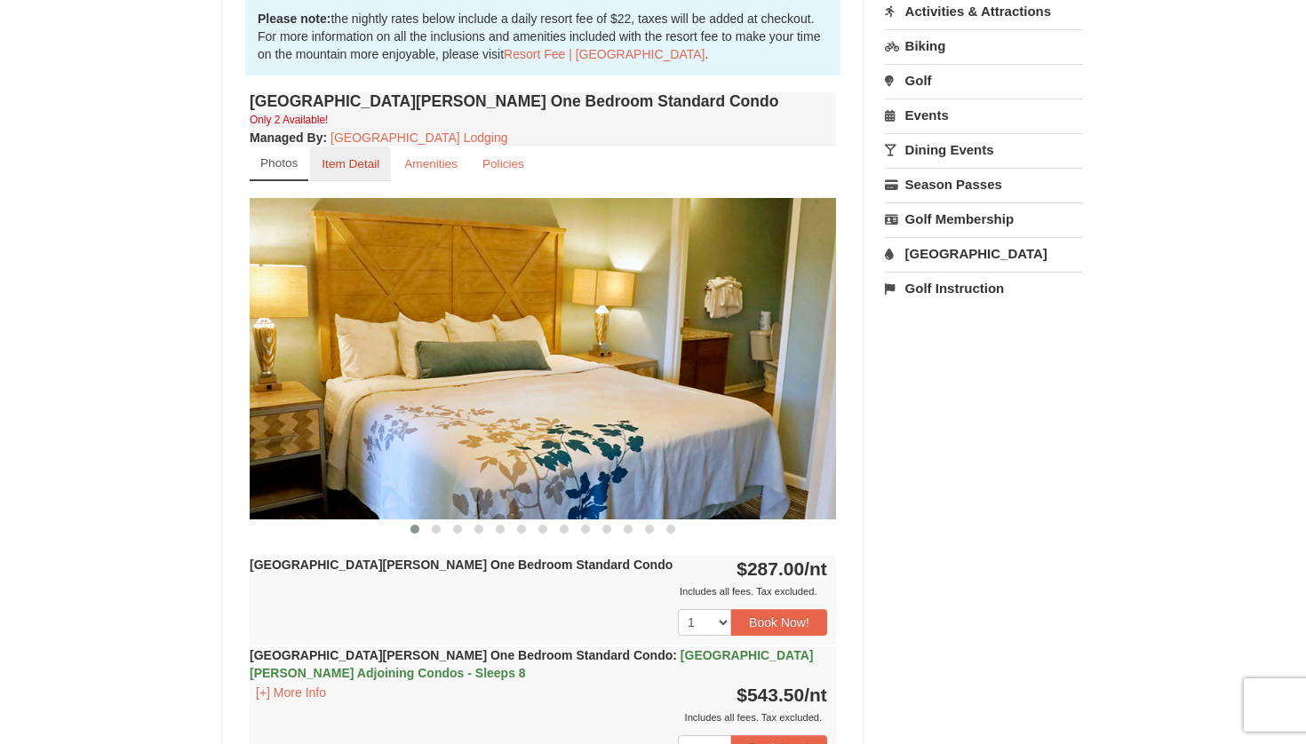
click at [352, 164] on small "Item Detail" at bounding box center [351, 163] width 58 height 13
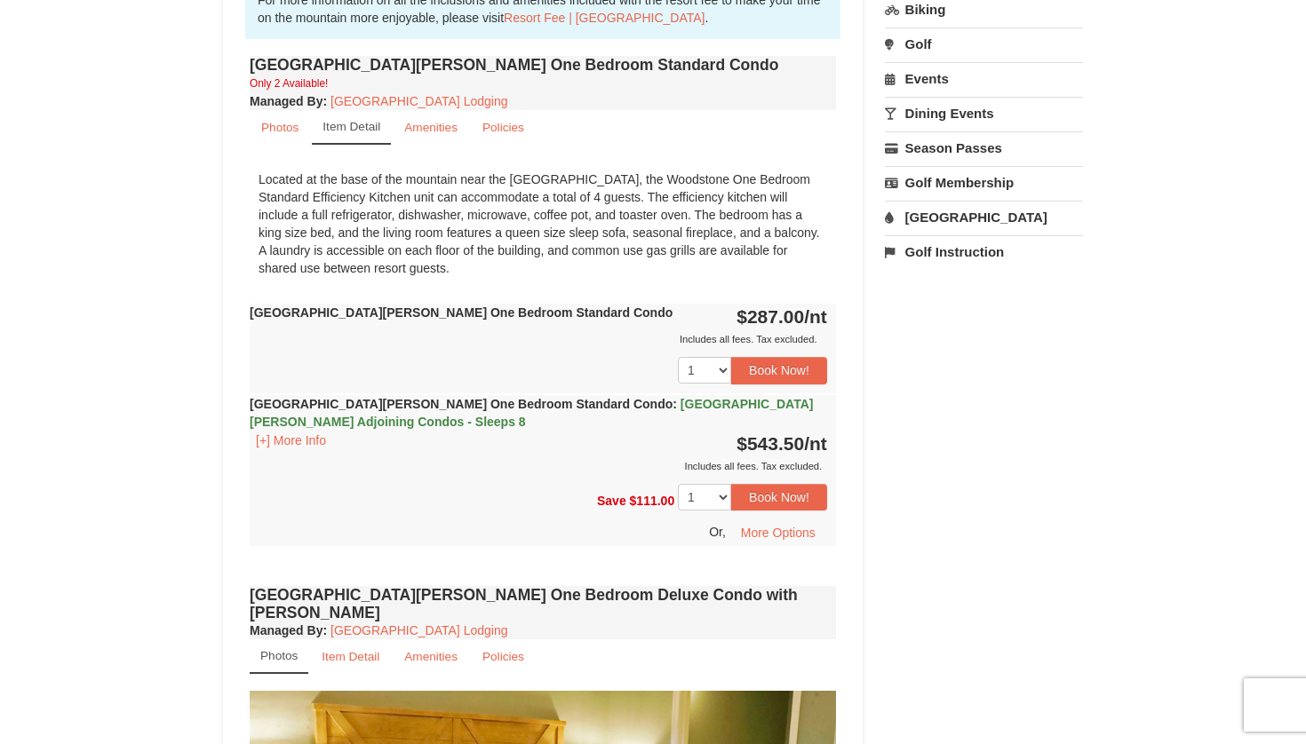
scroll to position [599, 0]
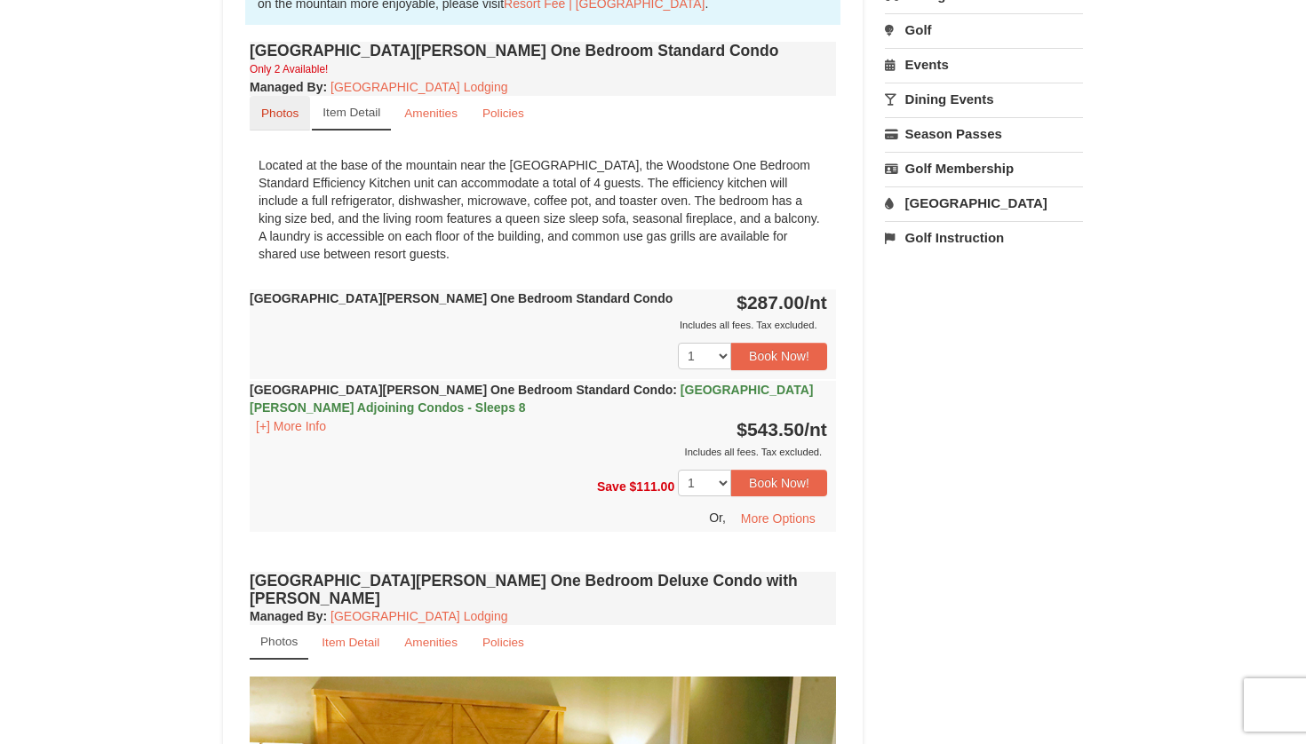
click at [287, 114] on small "Photos" at bounding box center [279, 113] width 37 height 13
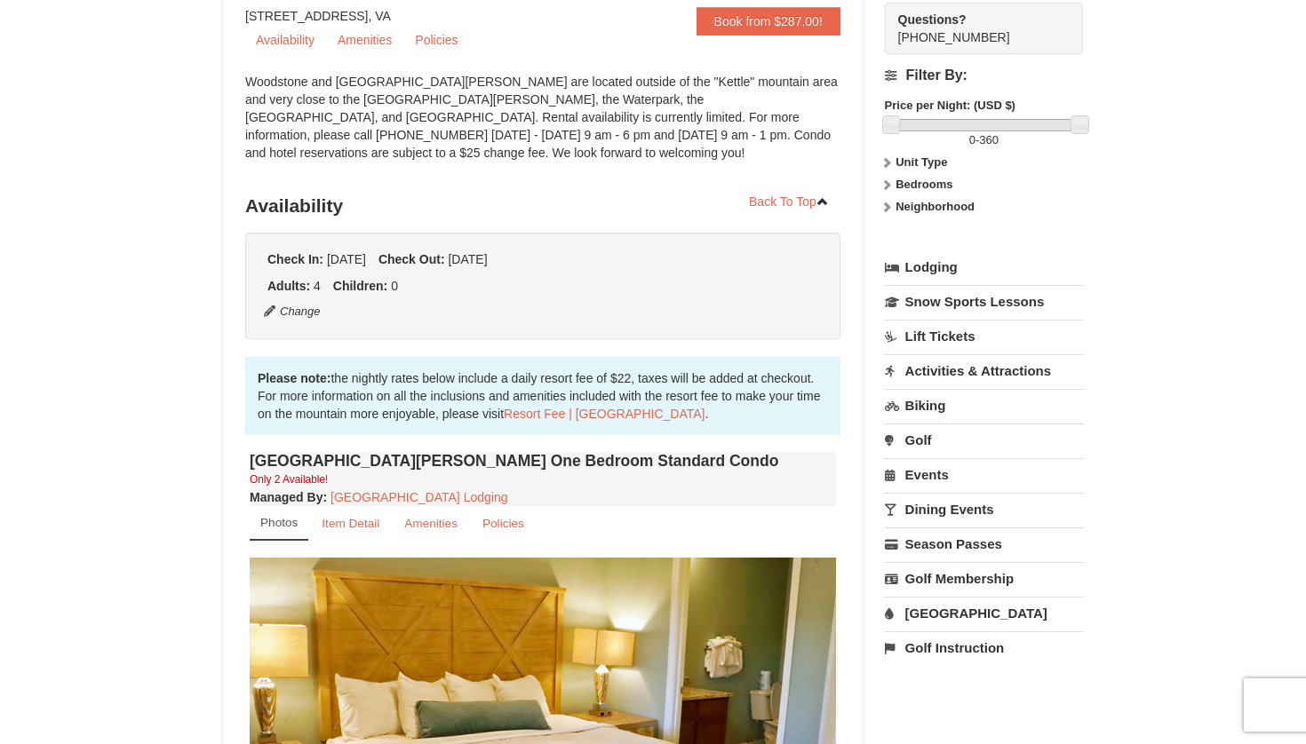
scroll to position [192, 0]
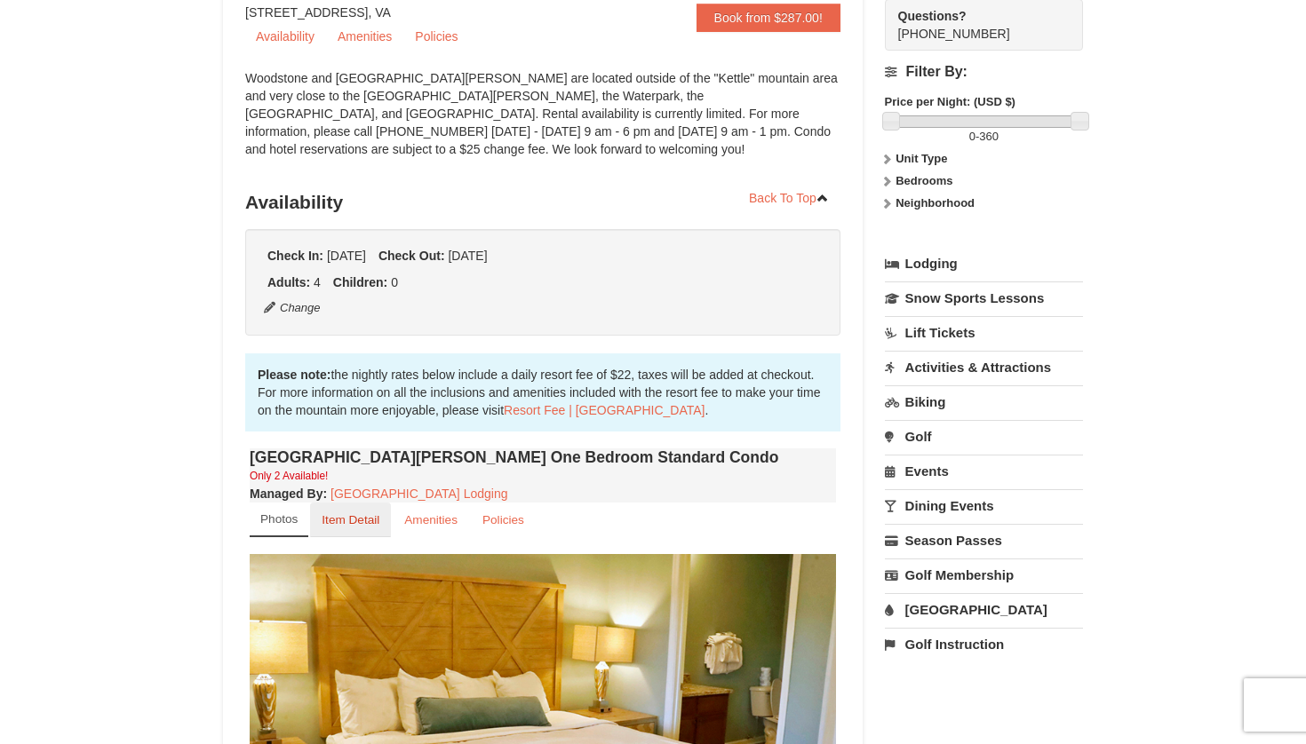
click at [342, 524] on small "Item Detail" at bounding box center [351, 519] width 58 height 13
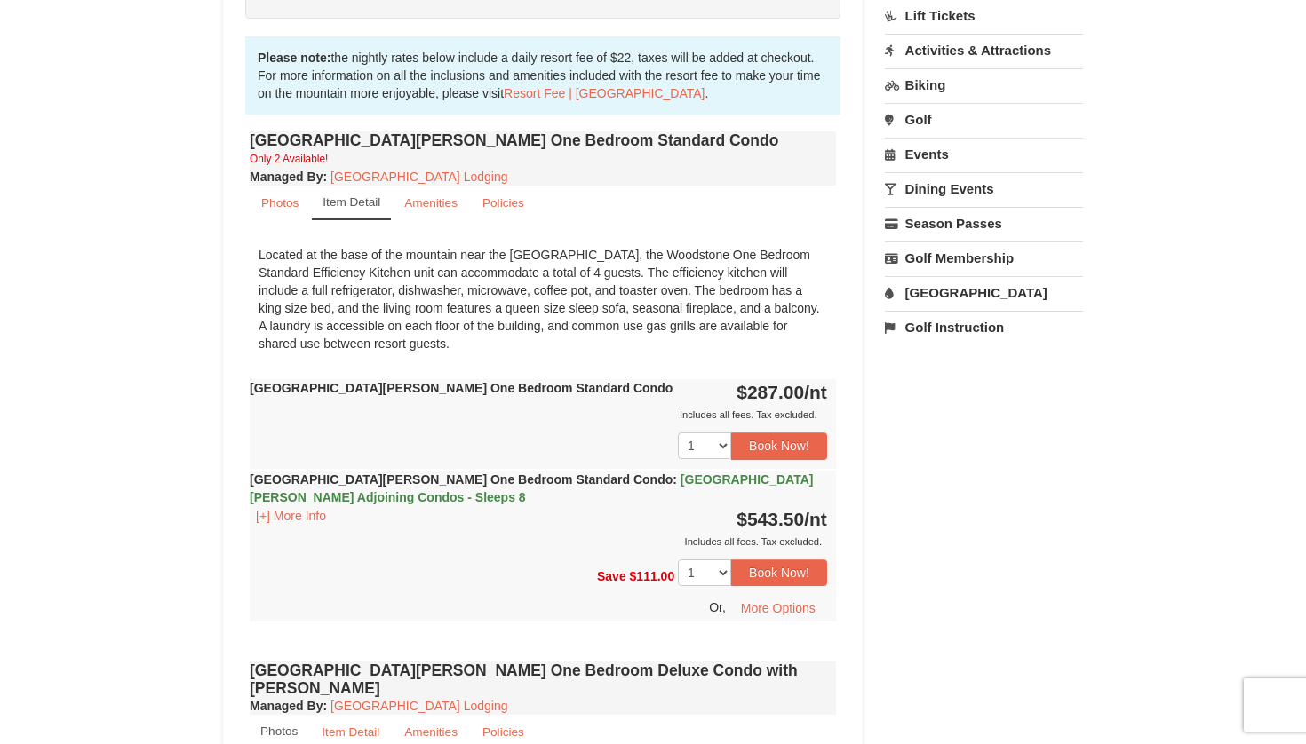
scroll to position [522, 0]
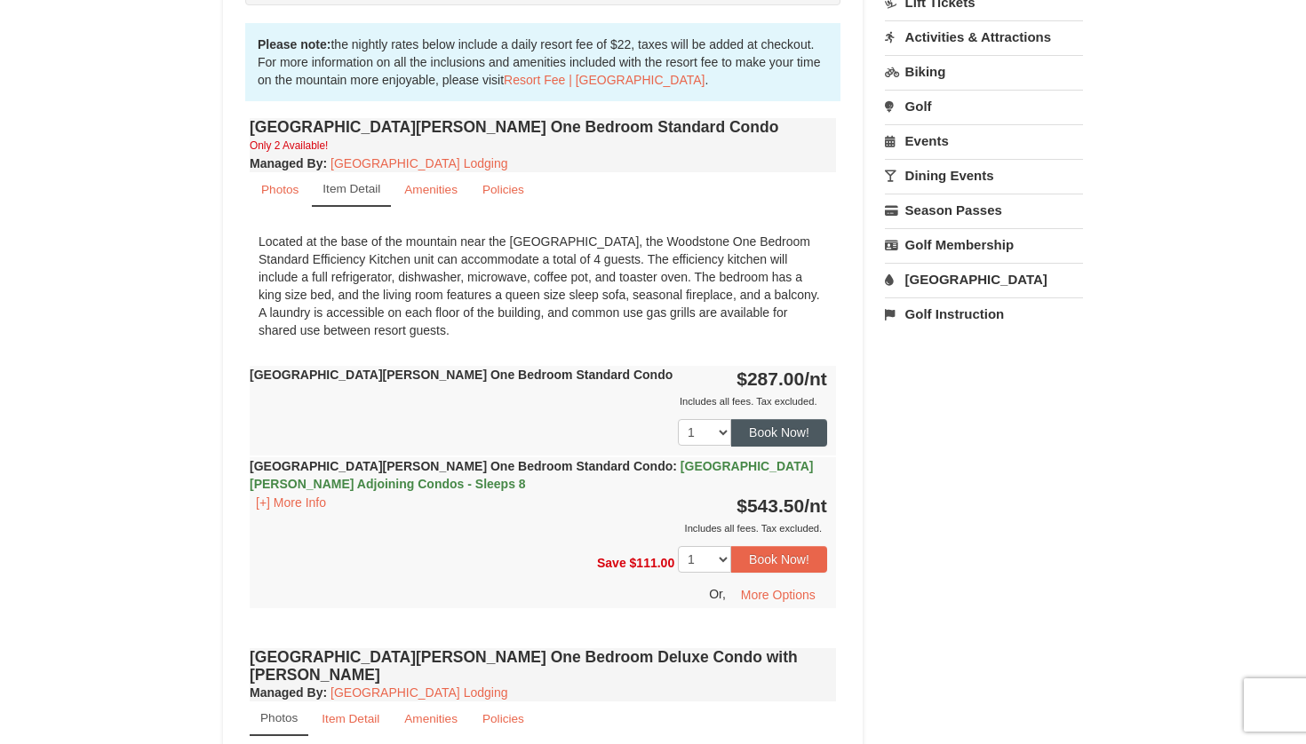
click at [814, 441] on button "Book Now!" at bounding box center [779, 432] width 96 height 27
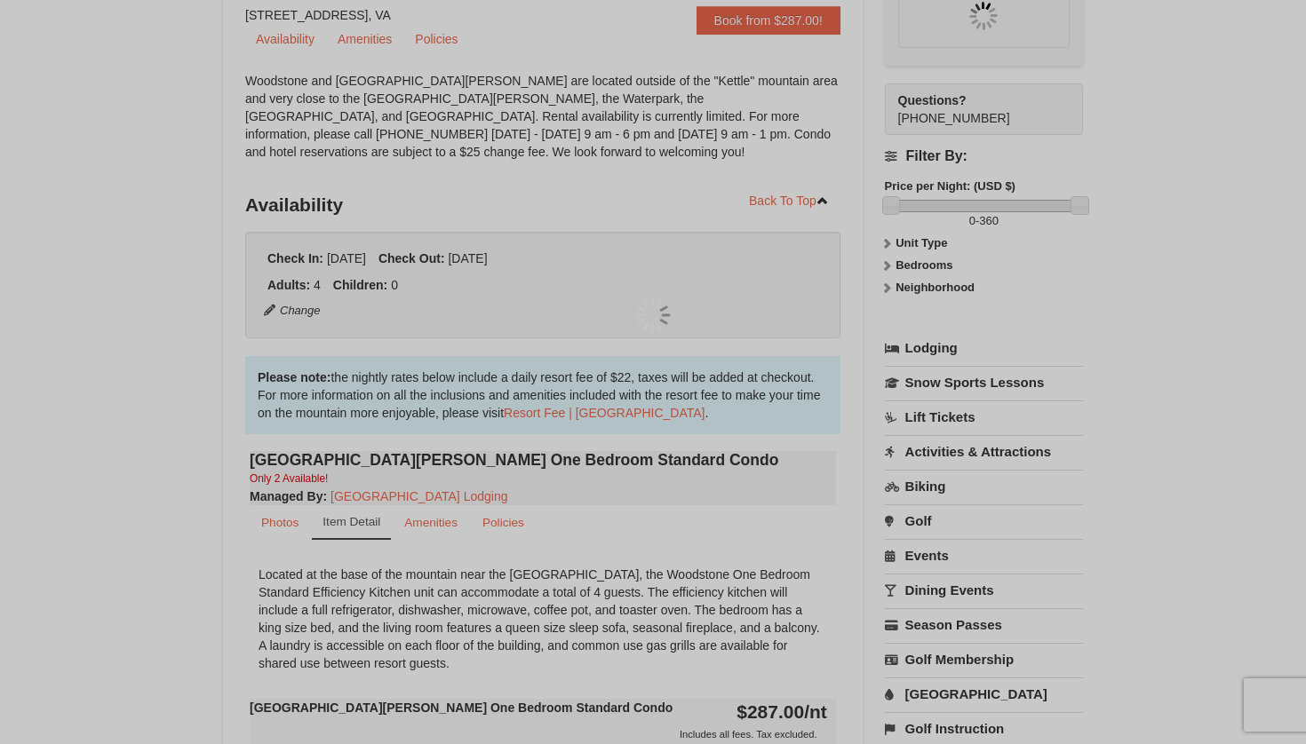
scroll to position [173, 0]
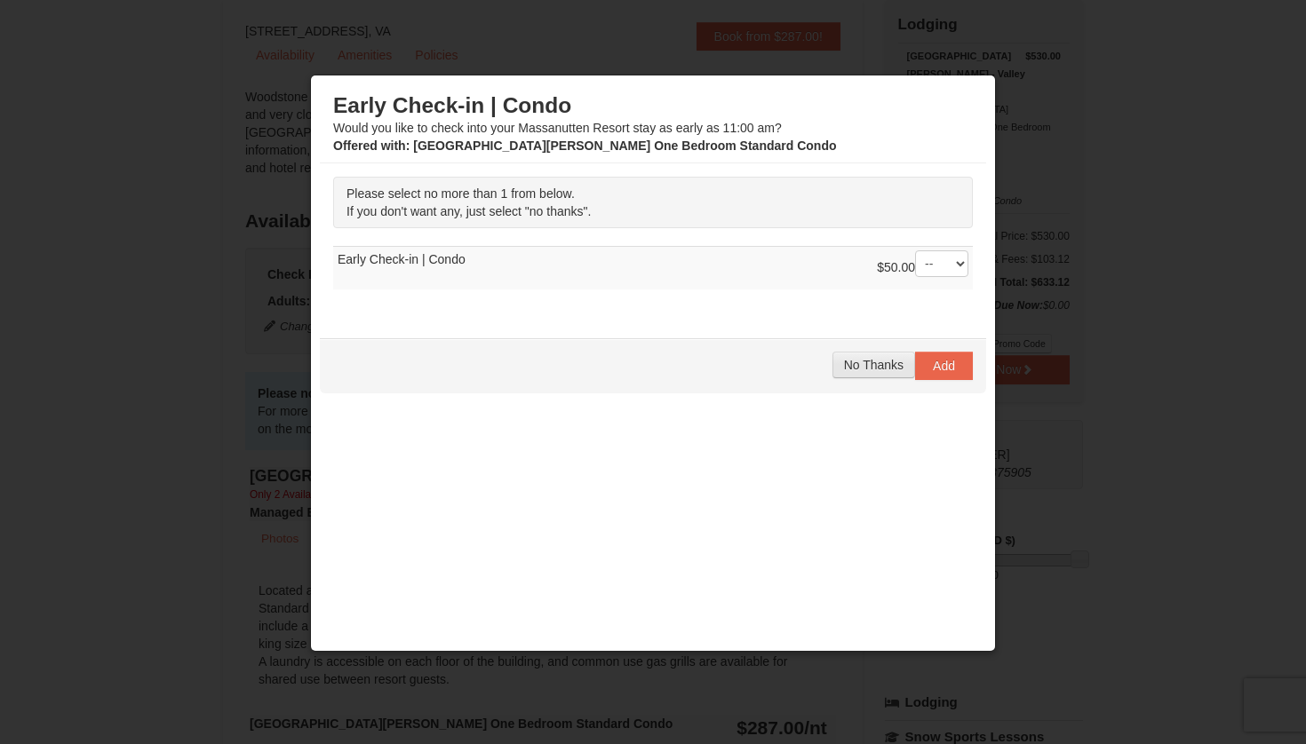
click at [844, 369] on span "No Thanks" at bounding box center [874, 365] width 60 height 14
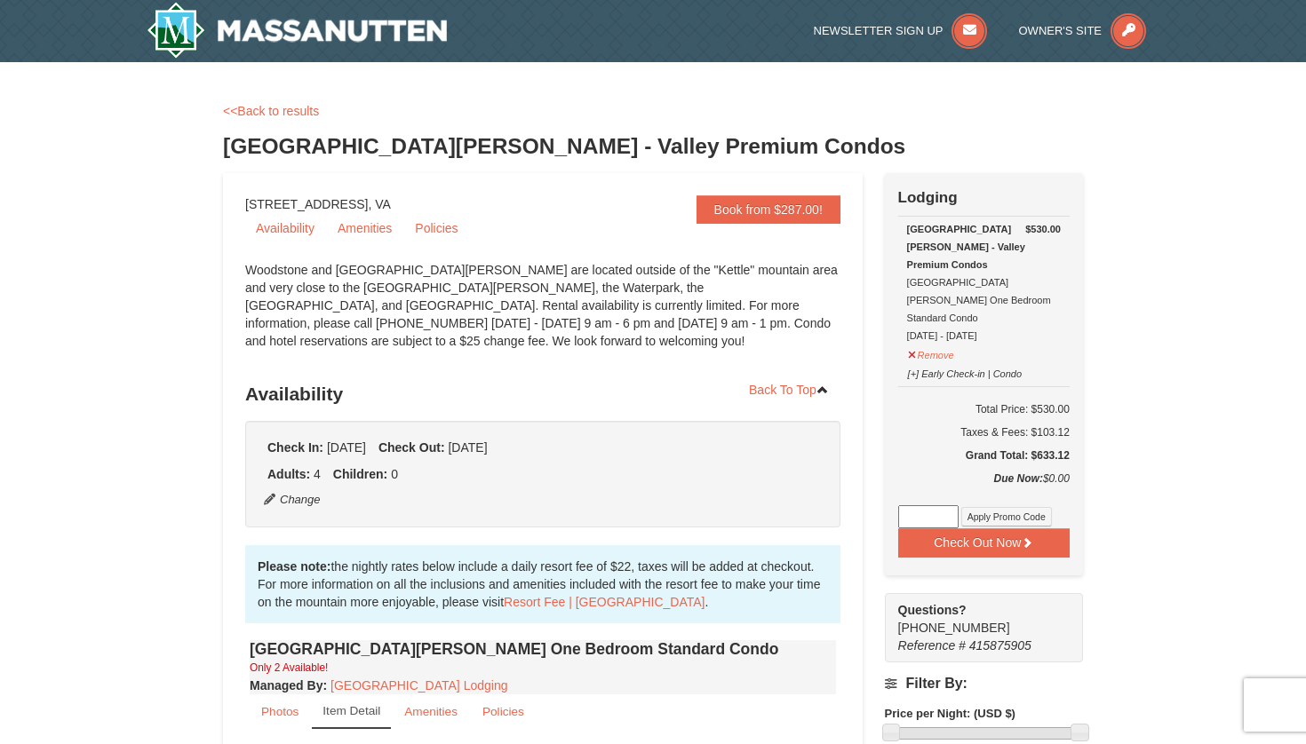
scroll to position [0, 0]
click at [301, 501] on button "Change" at bounding box center [292, 500] width 59 height 20
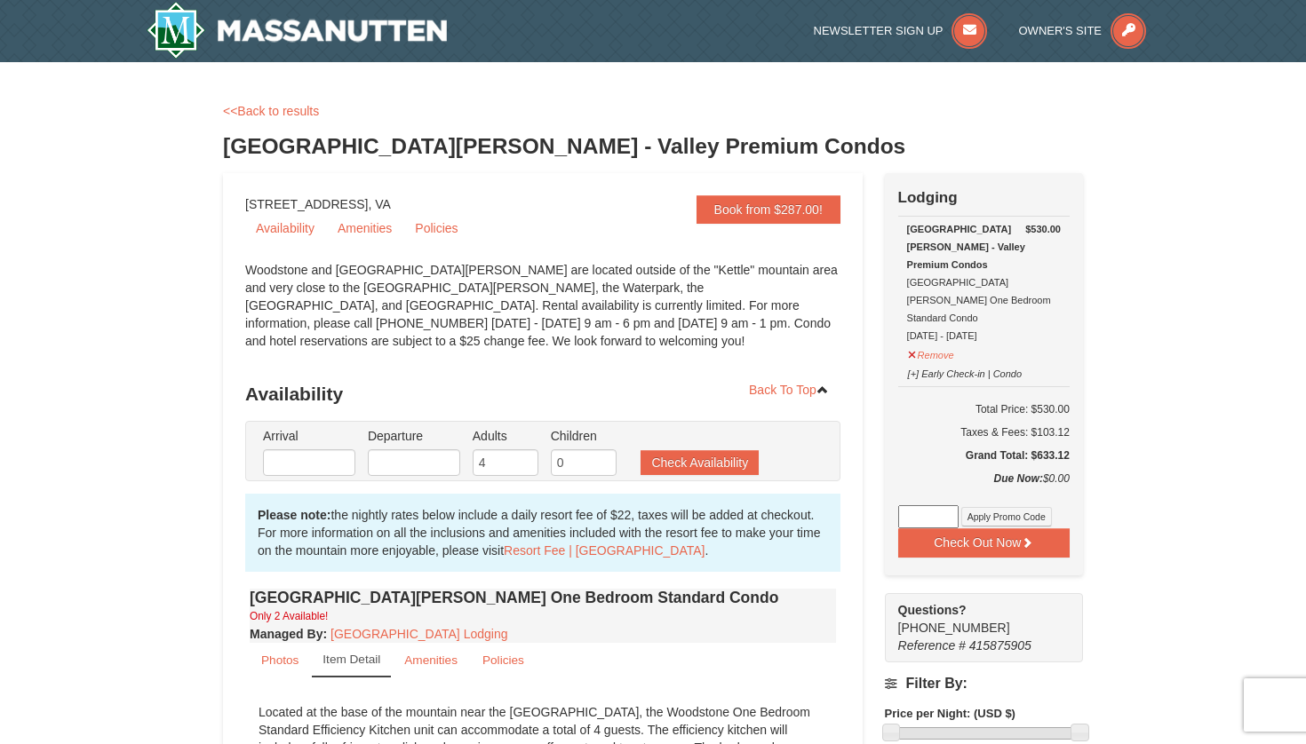
type input "[DATE]"
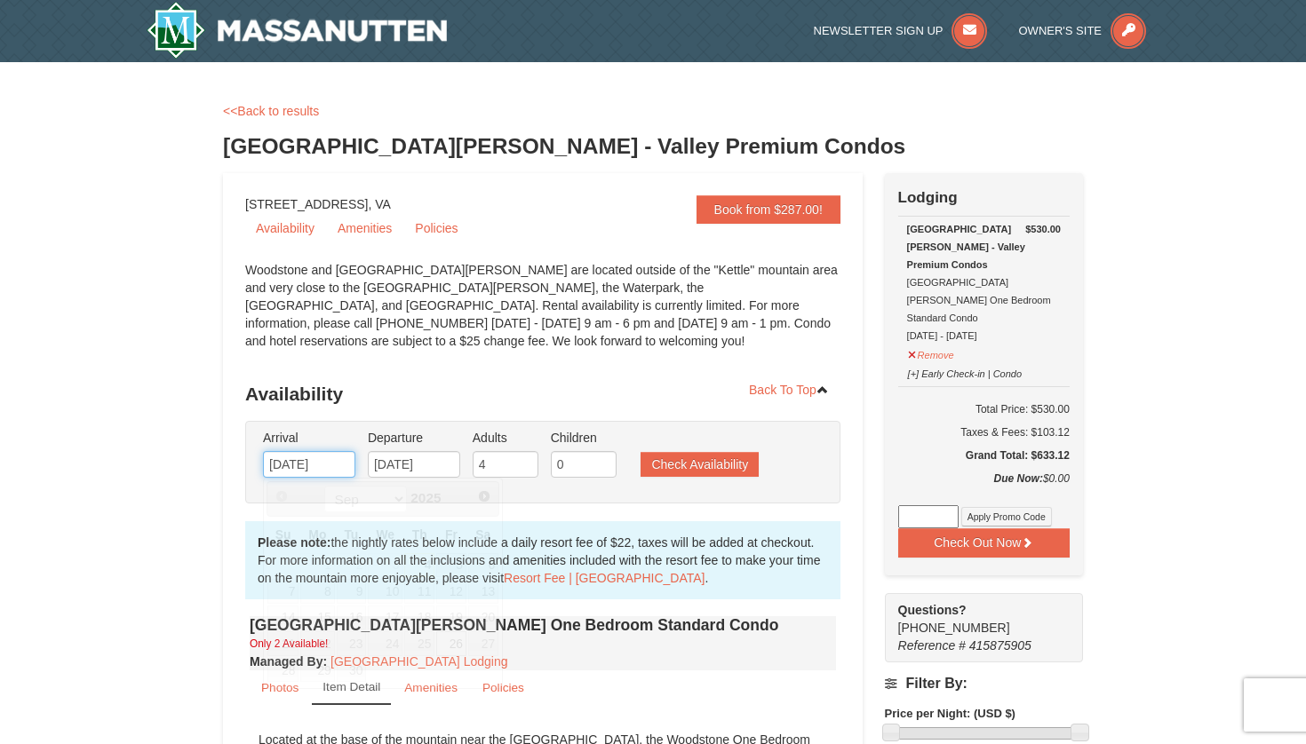
click at [335, 463] on input "[DATE]" at bounding box center [309, 464] width 92 height 27
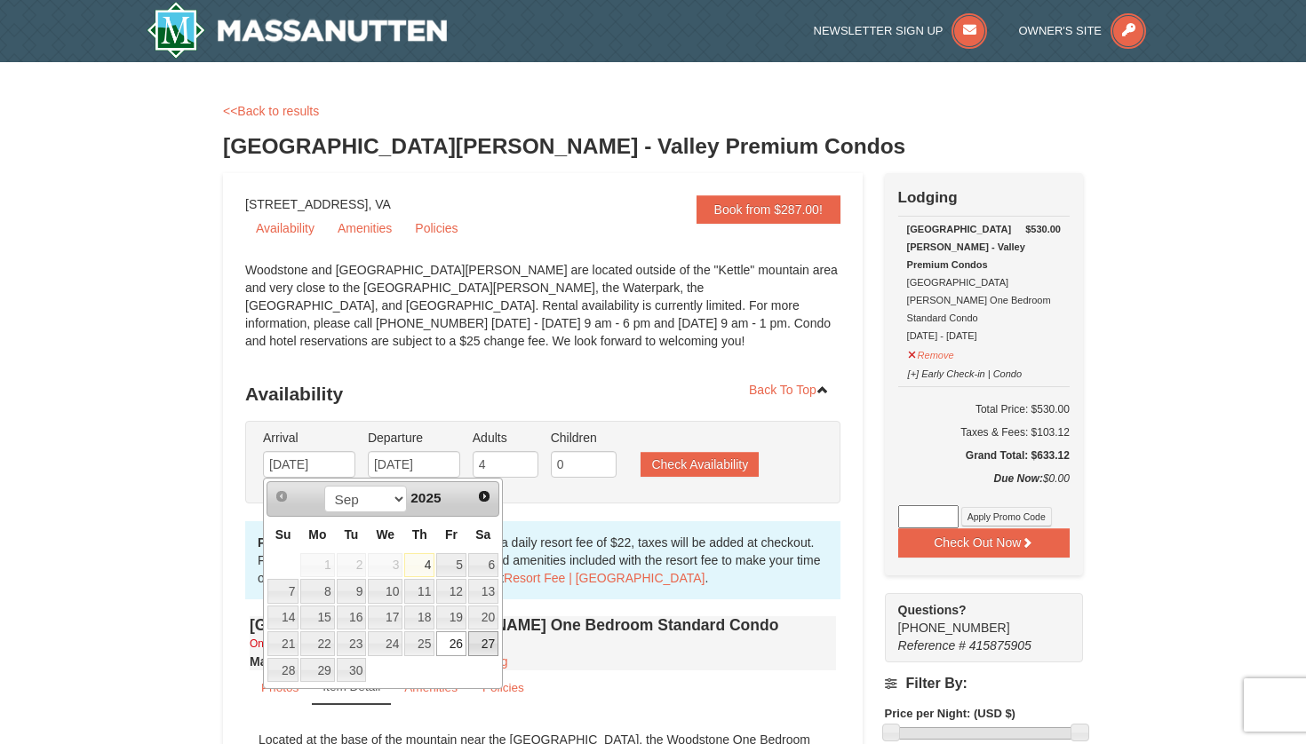
click at [476, 645] on link "27" at bounding box center [483, 643] width 30 height 25
type input "09/27/2025"
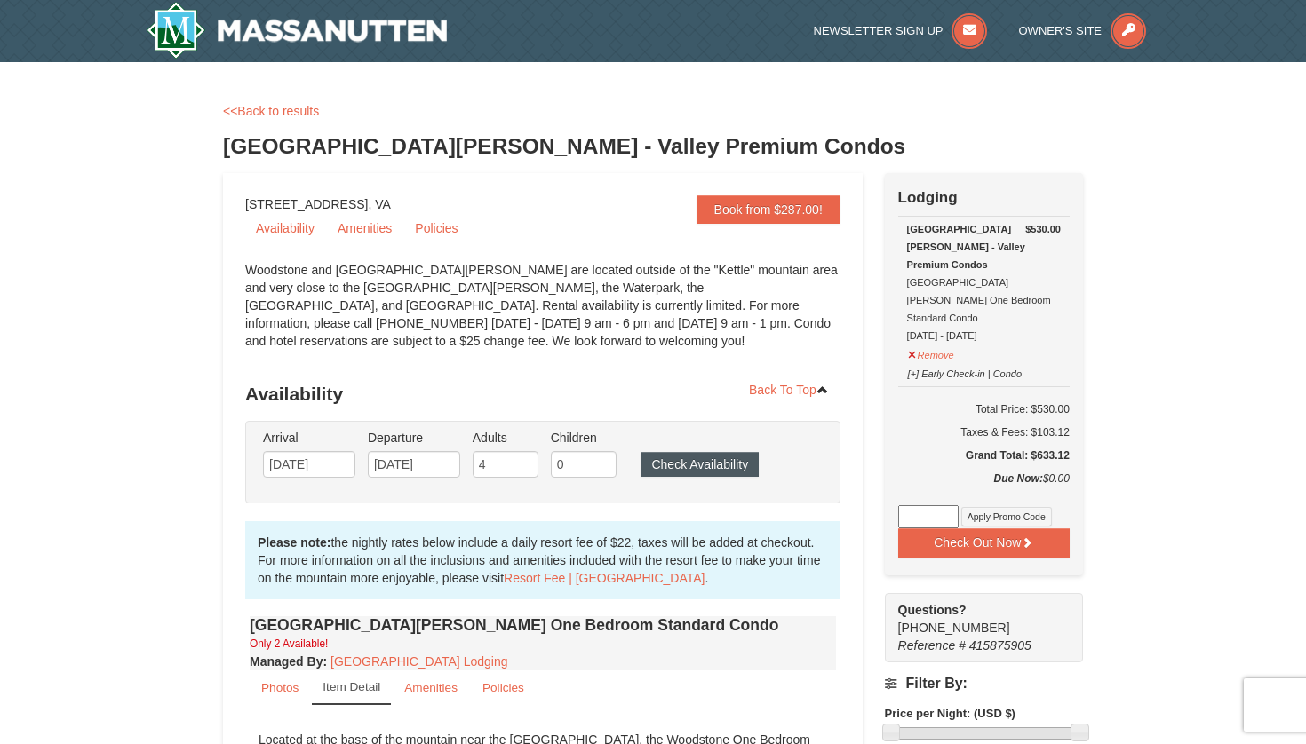
click at [719, 463] on button "Check Availability" at bounding box center [699, 464] width 118 height 25
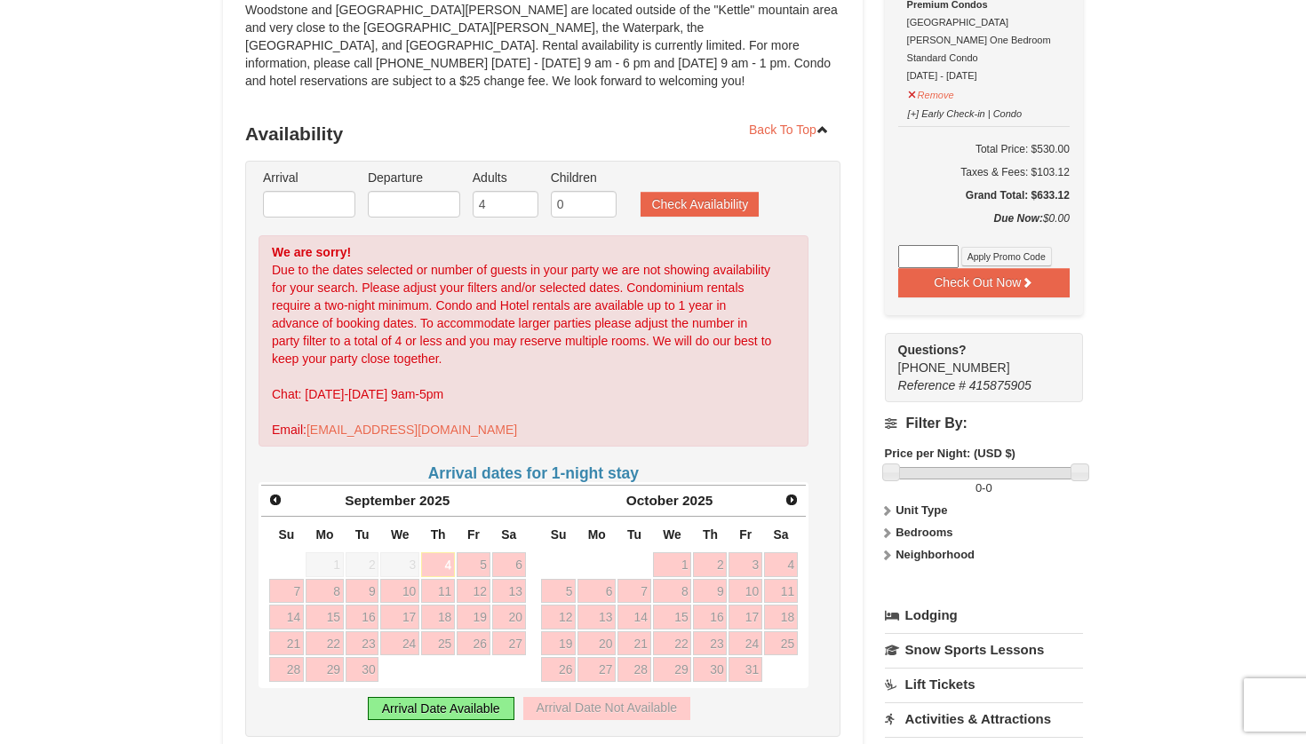
scroll to position [252, 0]
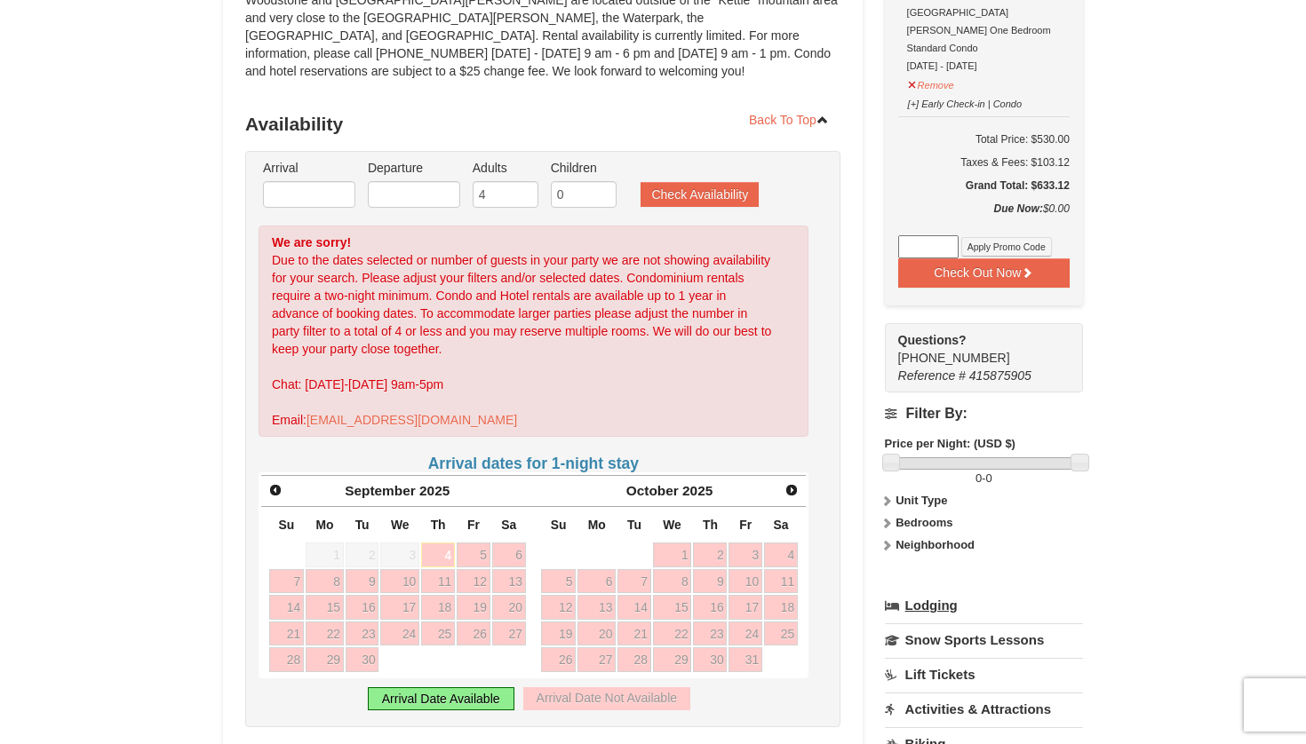
click at [932, 590] on link "Lodging" at bounding box center [984, 606] width 198 height 32
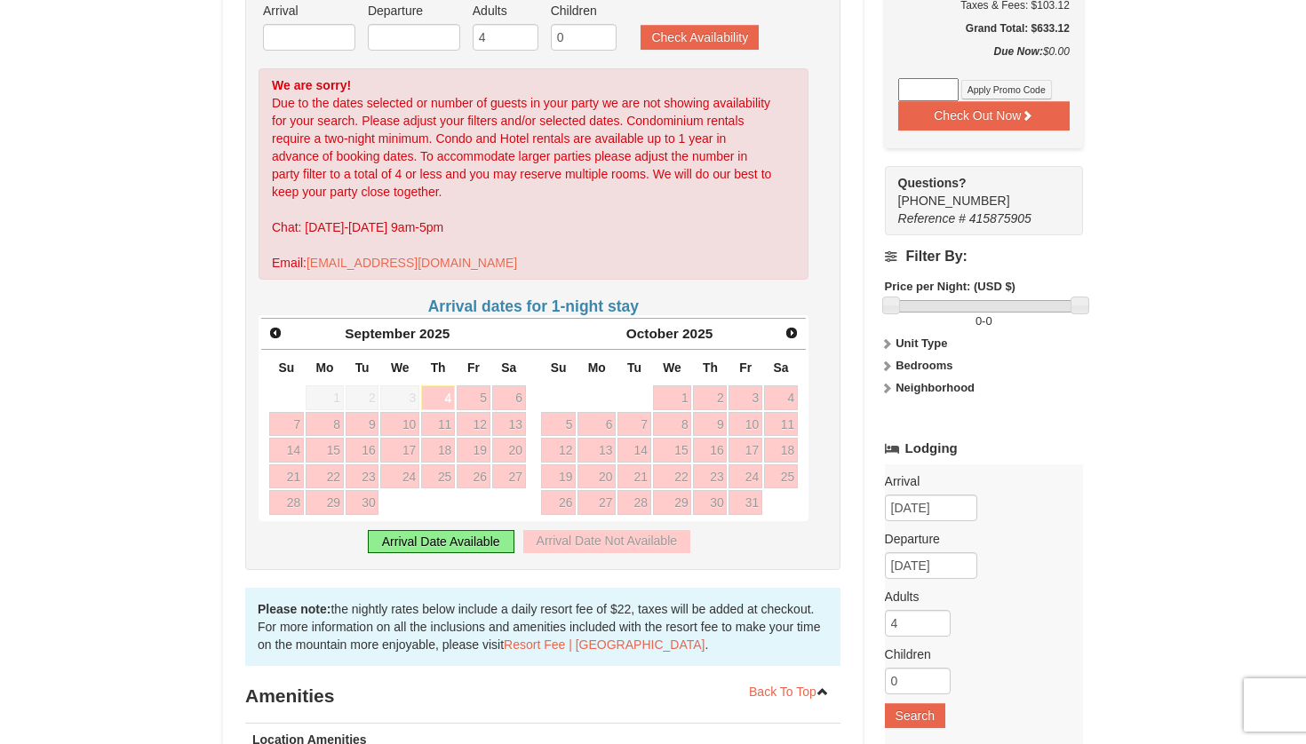
scroll to position [346, 0]
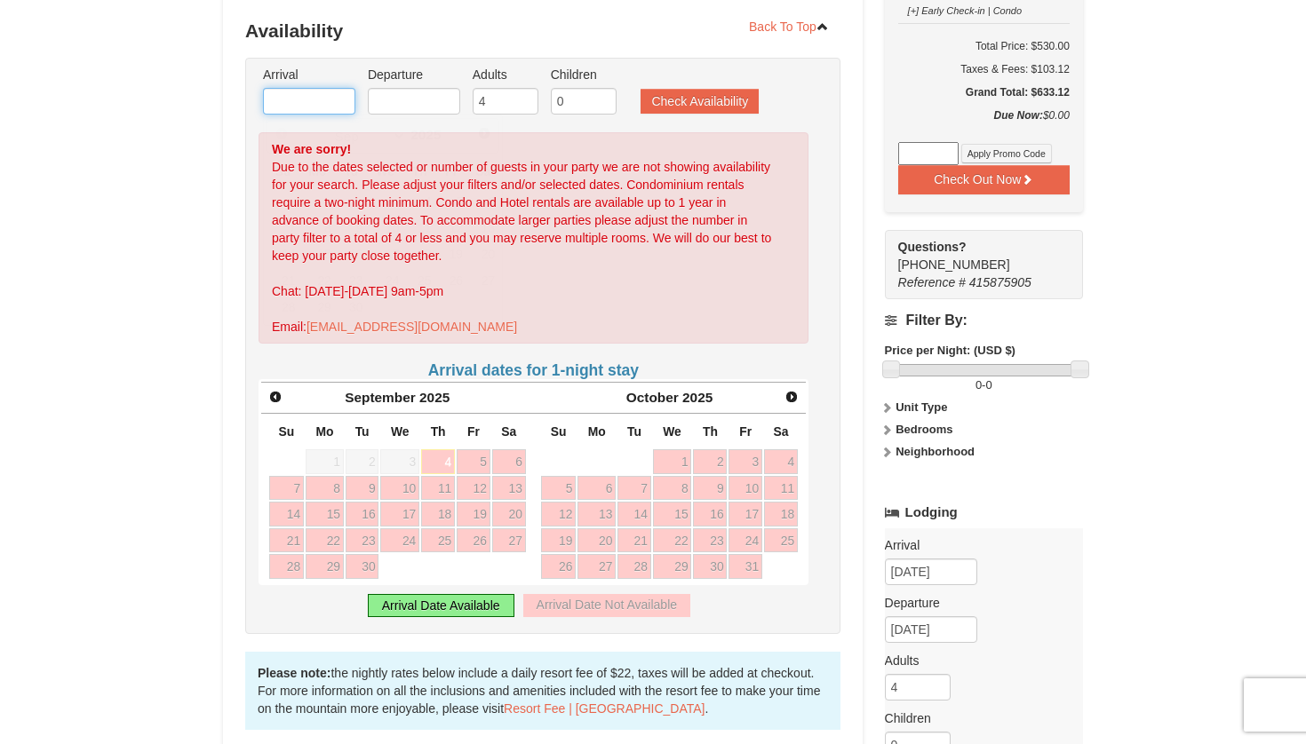
click at [300, 97] on input "text" at bounding box center [309, 101] width 92 height 27
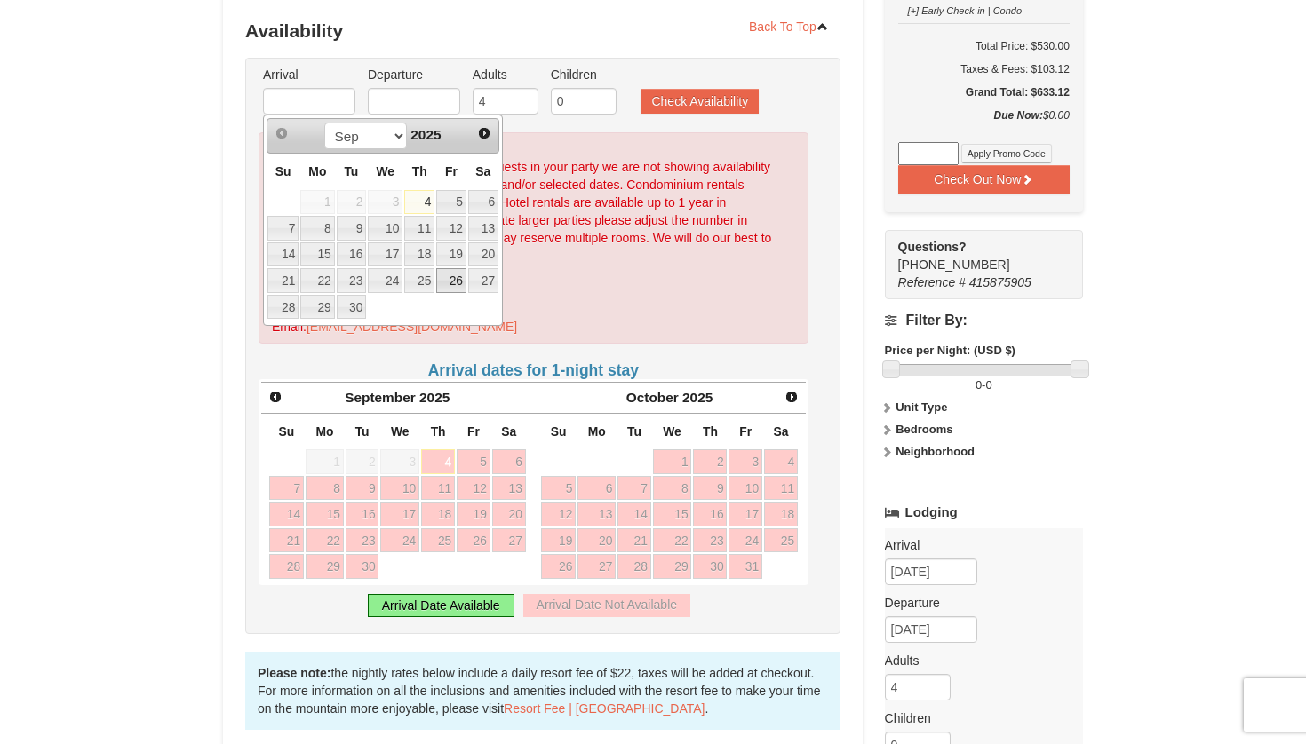
click at [453, 276] on link "26" at bounding box center [451, 280] width 30 height 25
type input "[DATE]"
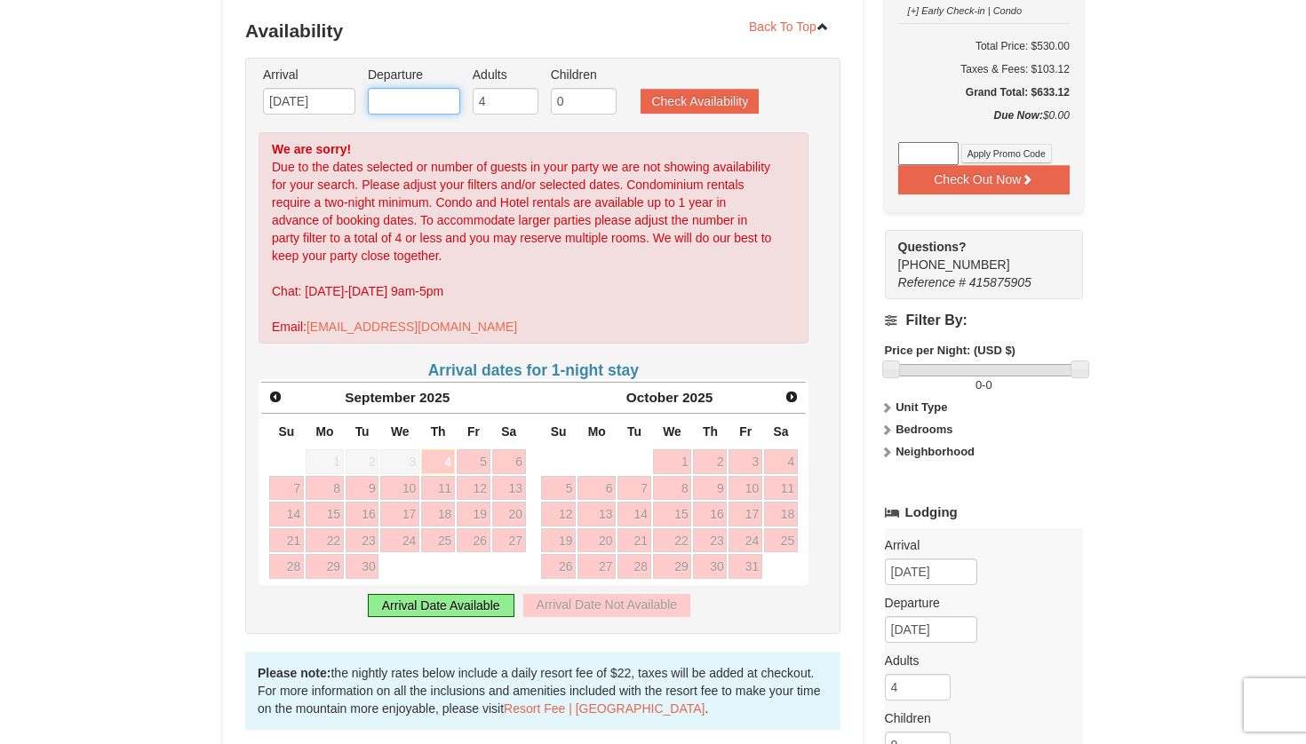
click at [417, 104] on input "text" at bounding box center [414, 101] width 92 height 27
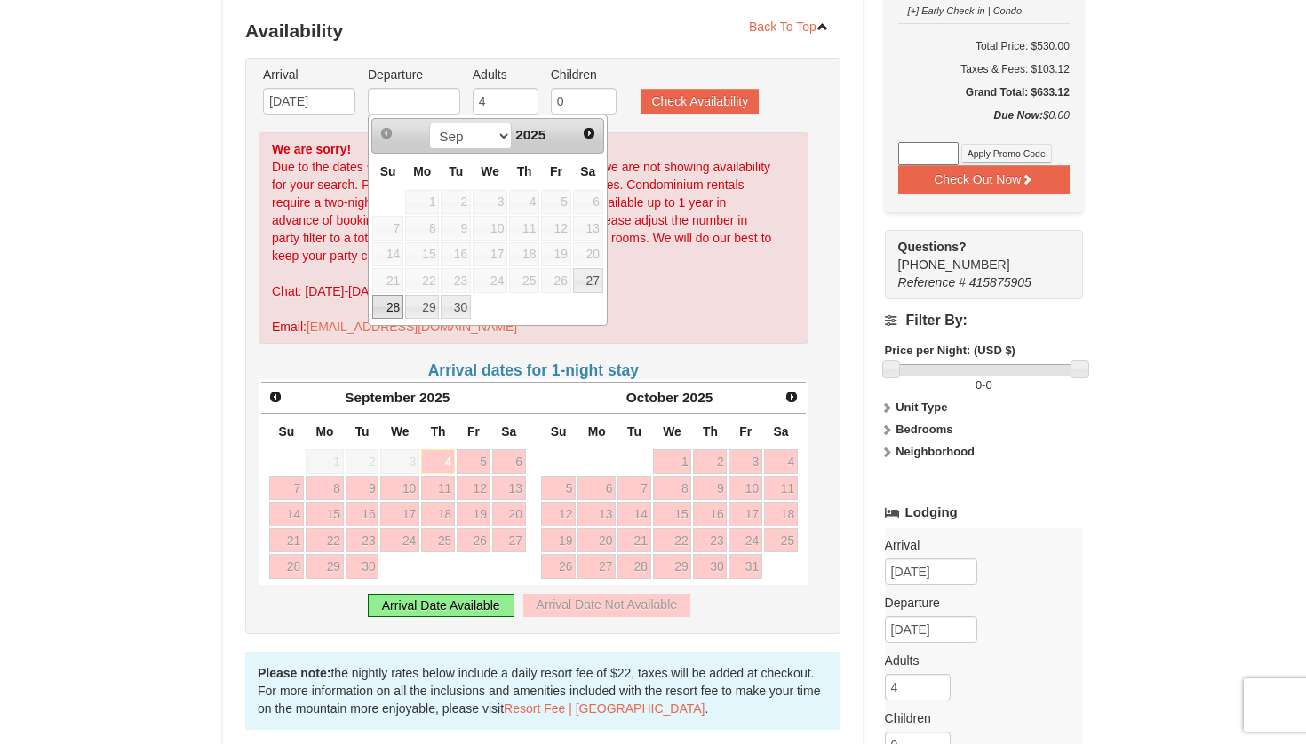
click at [389, 300] on link "28" at bounding box center [387, 307] width 31 height 25
type input "[DATE]"
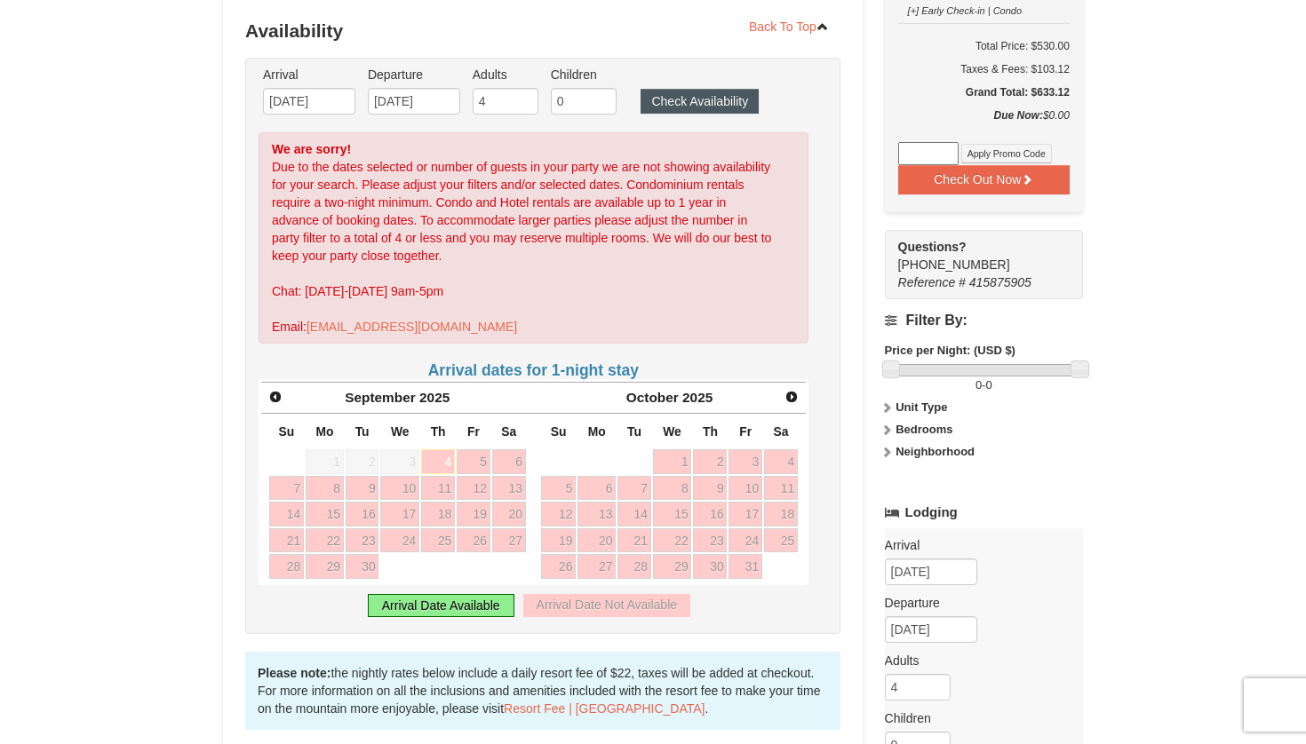
click at [664, 94] on button "Check Availability" at bounding box center [699, 101] width 118 height 25
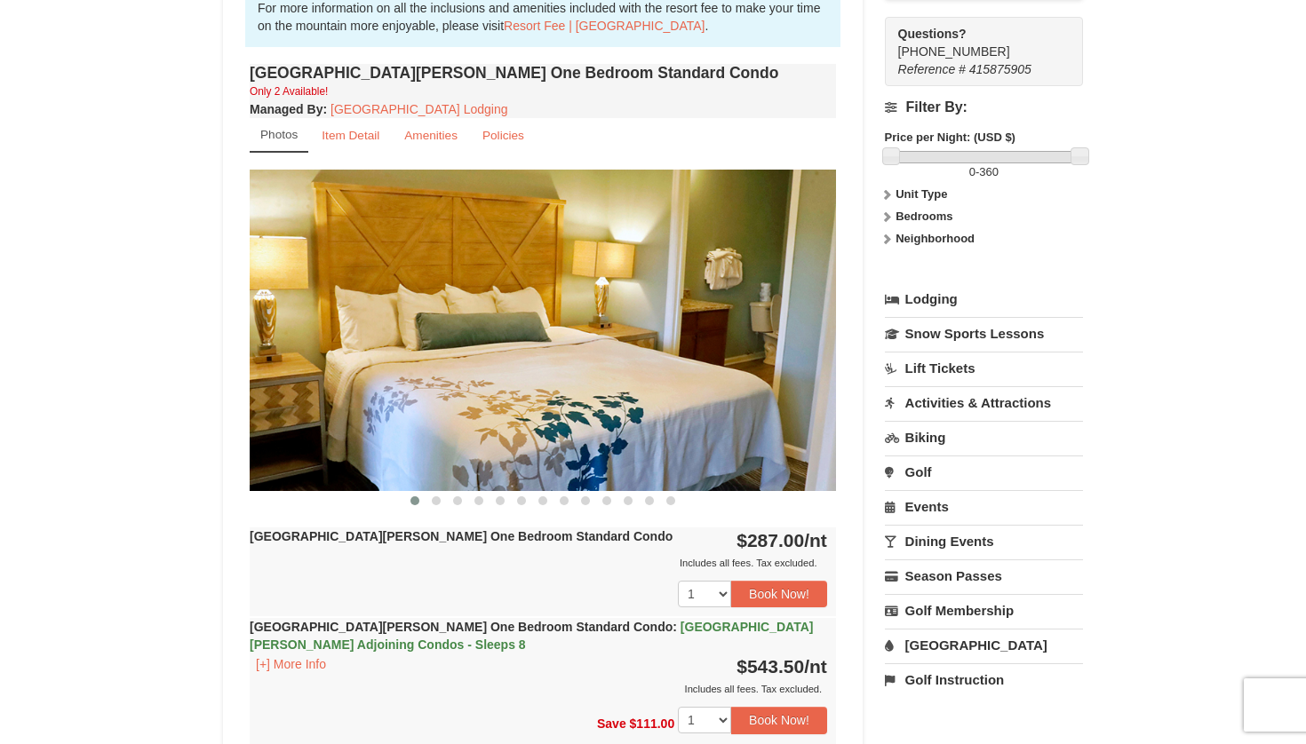
scroll to position [354, 0]
